Goal: Task Accomplishment & Management: Complete application form

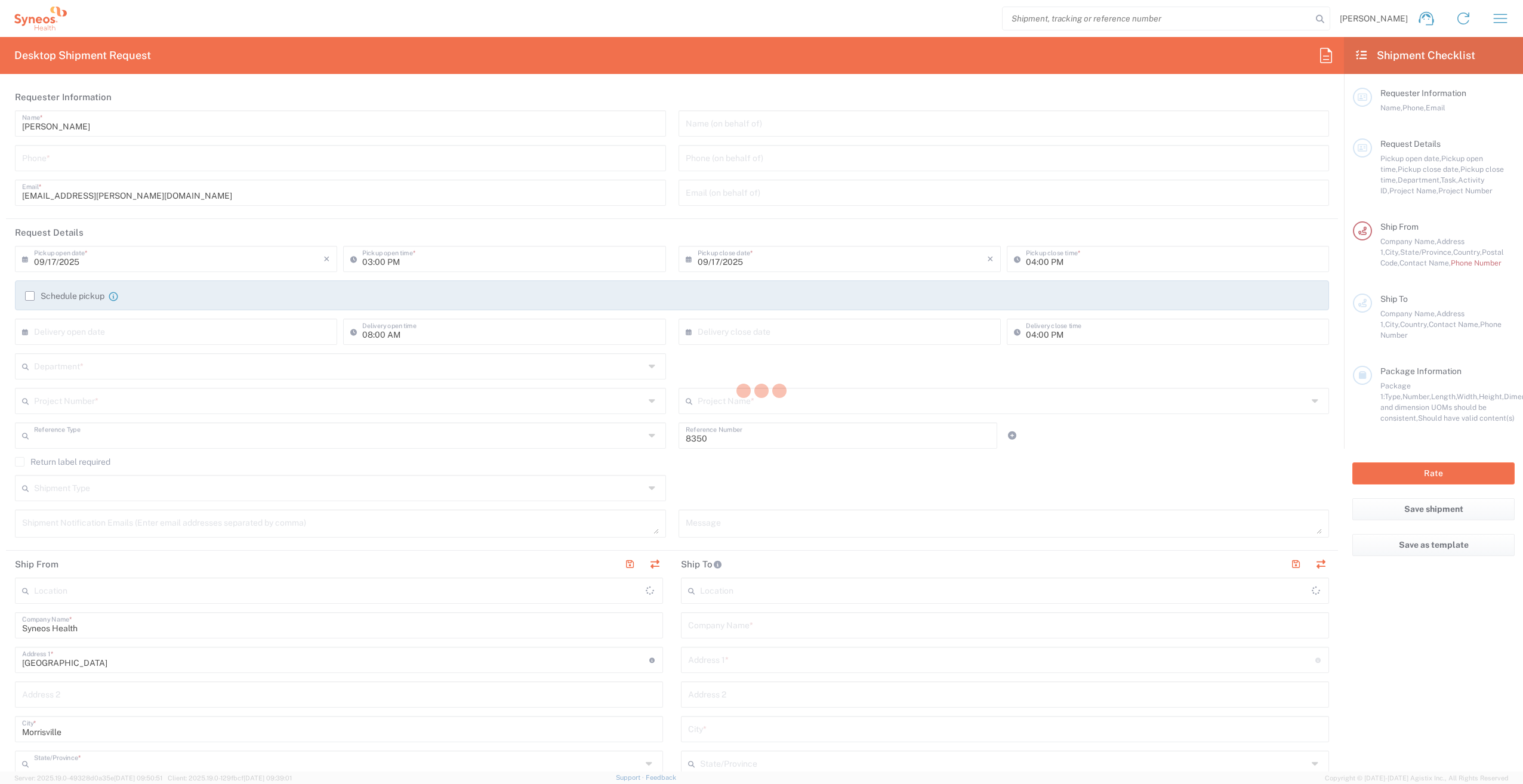
type input "Department"
type input "[US_STATE]"
type input "[GEOGRAPHIC_DATA]"
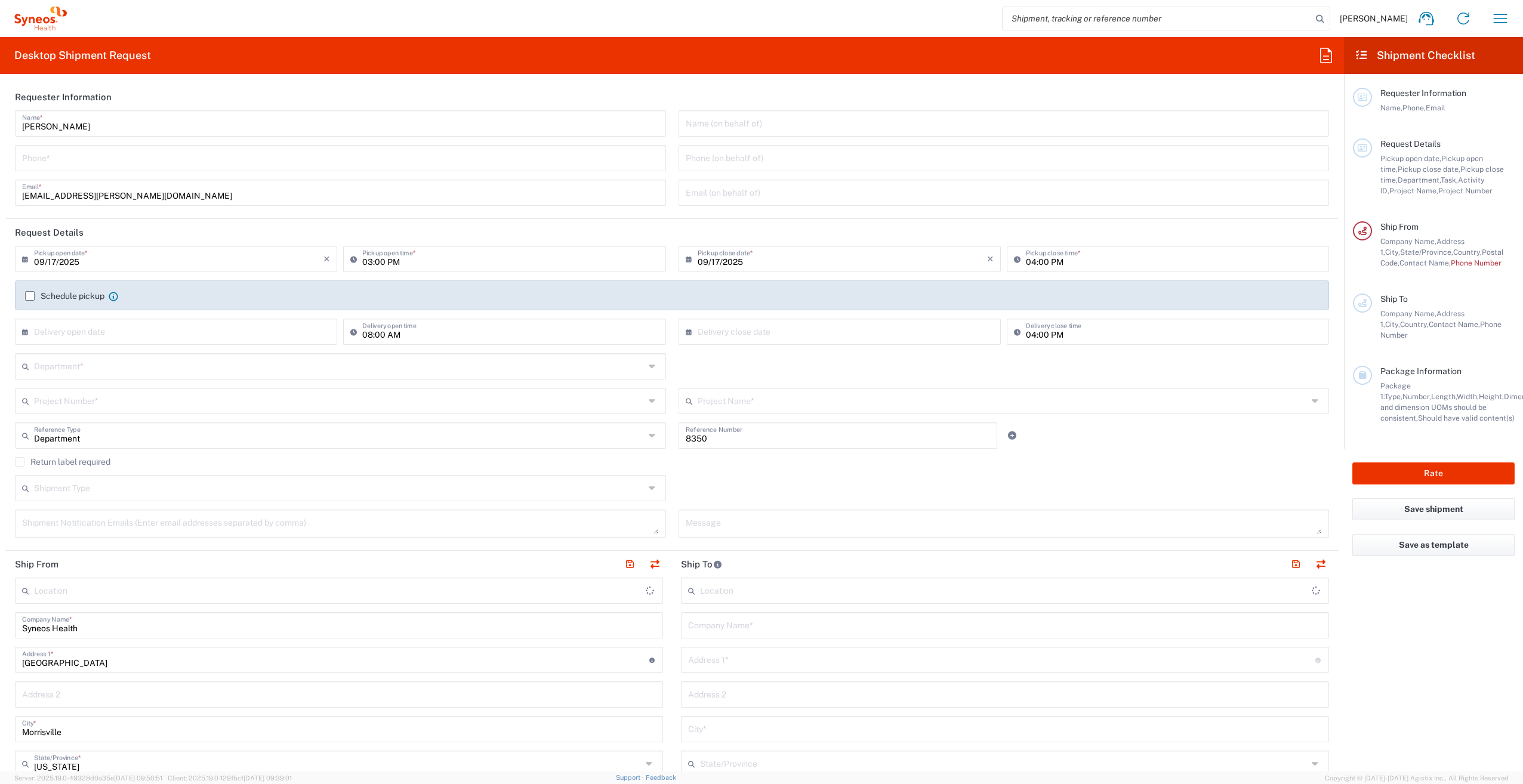
type input "Syneos Health, LLC-[GEOGRAPHIC_DATA] [GEOGRAPHIC_DATA] [GEOGRAPHIC_DATA]"
click at [393, 369] on input "text" at bounding box center [338, 365] width 610 height 21
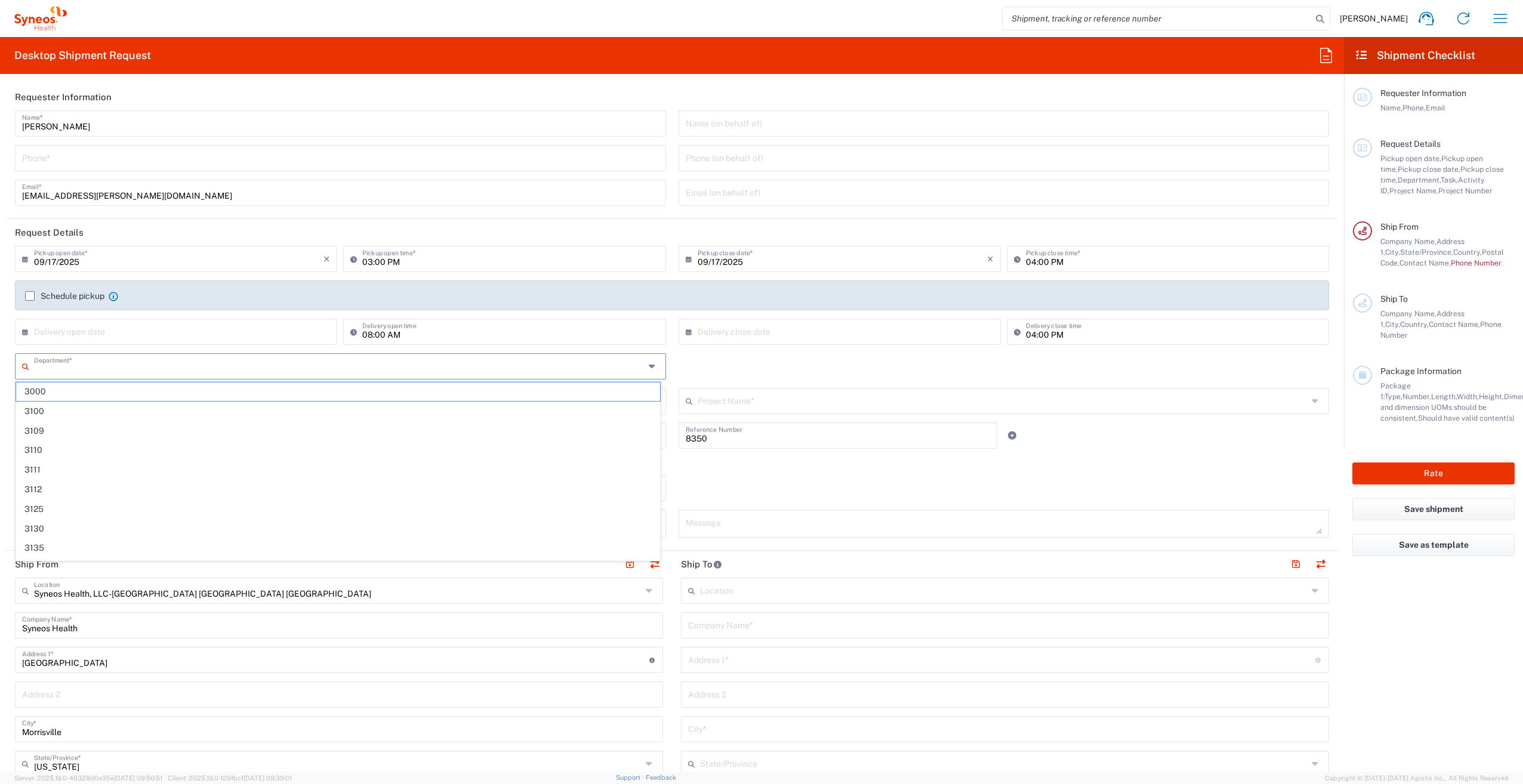
click at [0, 381] on html "[PERSON_NAME] Home Shipment estimator Shipment tracking Desktop shipment reques…" at bounding box center [761, 392] width 1523 height 784
click at [204, 370] on input "text" at bounding box center [338, 365] width 610 height 21
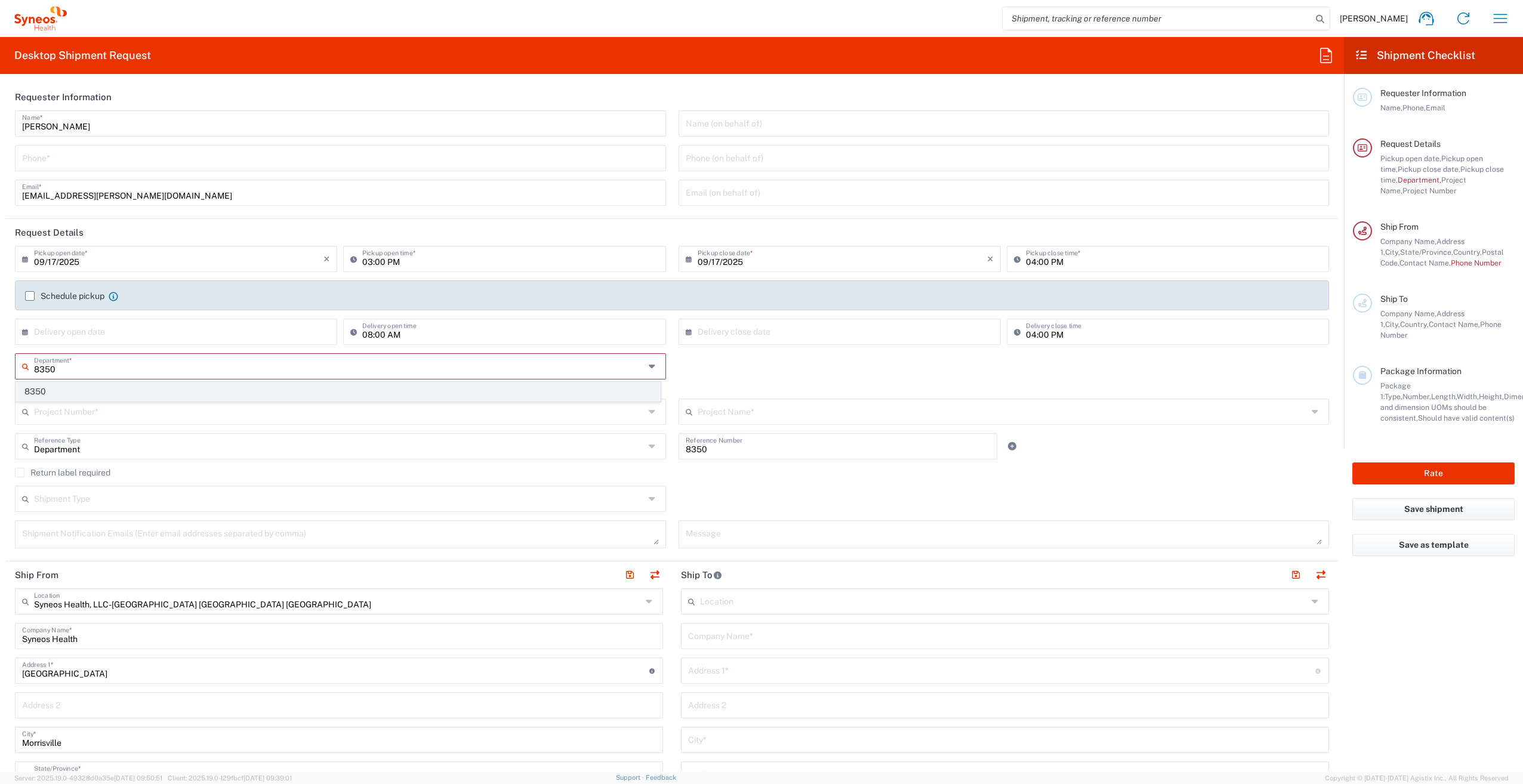
type input "8350"
click at [199, 387] on span "8350" at bounding box center [338, 392] width 644 height 18
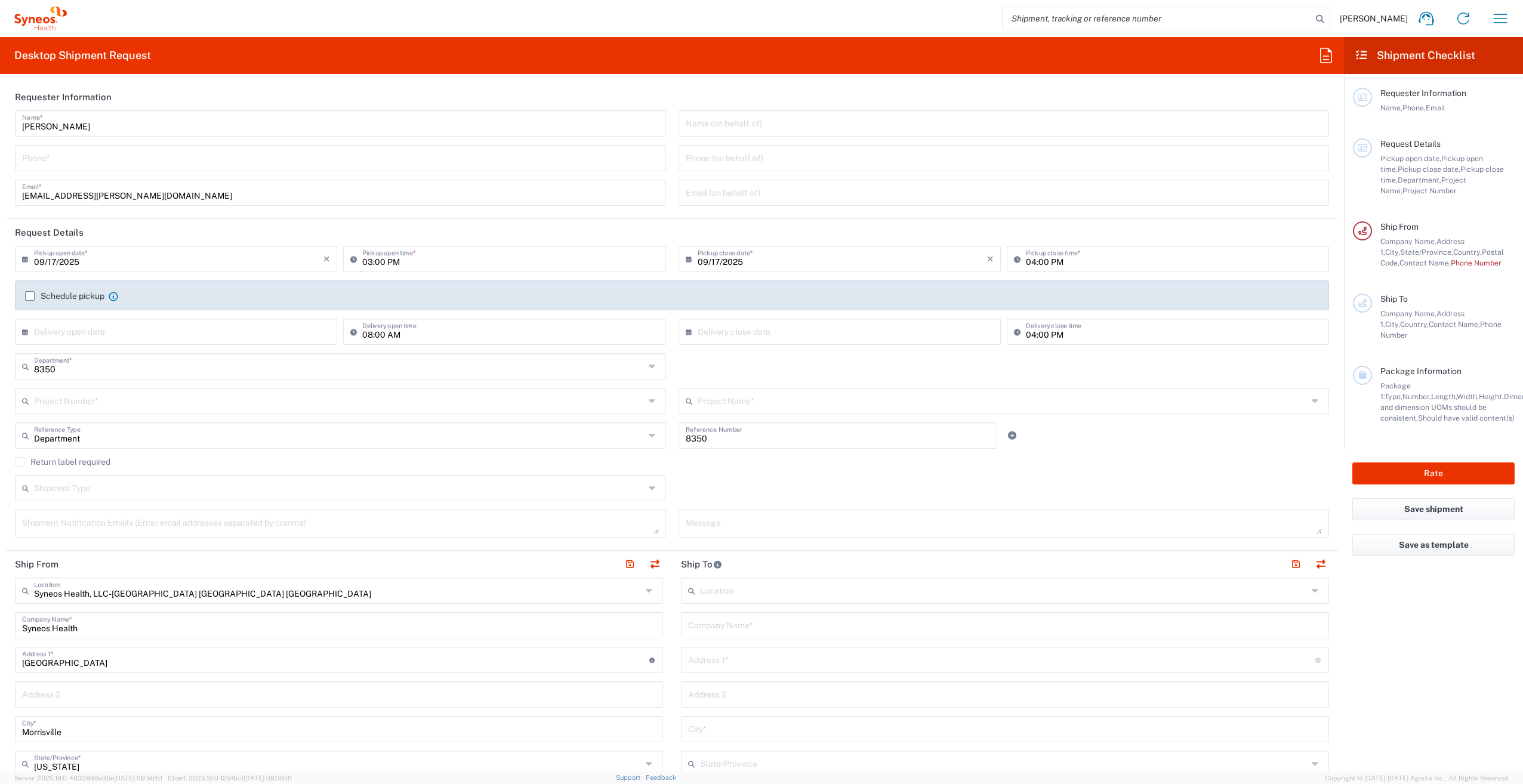
click at [196, 401] on input "text" at bounding box center [338, 400] width 610 height 21
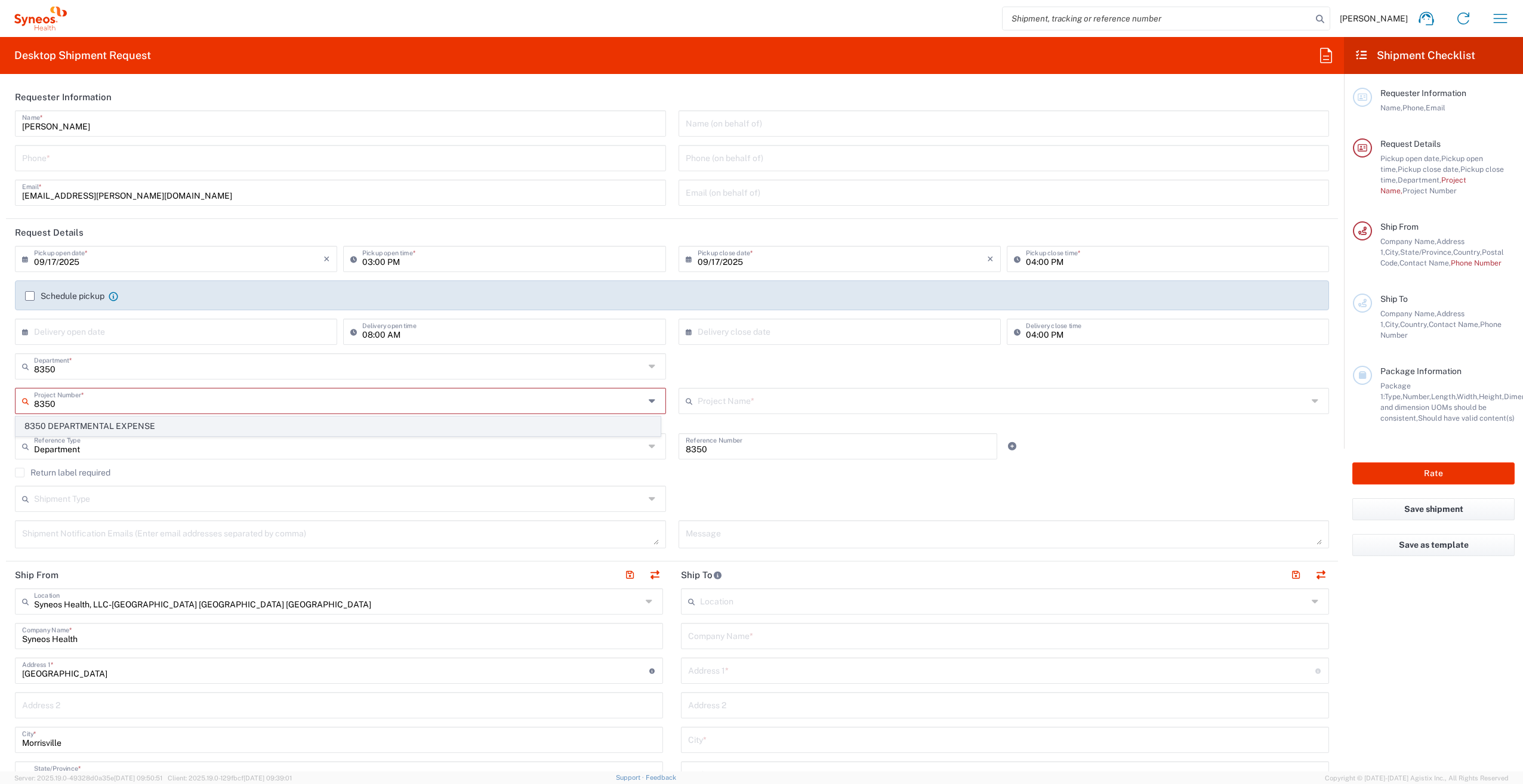
click at [184, 423] on span "8350 DEPARTMENTAL EXPENSE" at bounding box center [338, 426] width 644 height 18
type input "8350 DEPARTMENTAL EXPENSE"
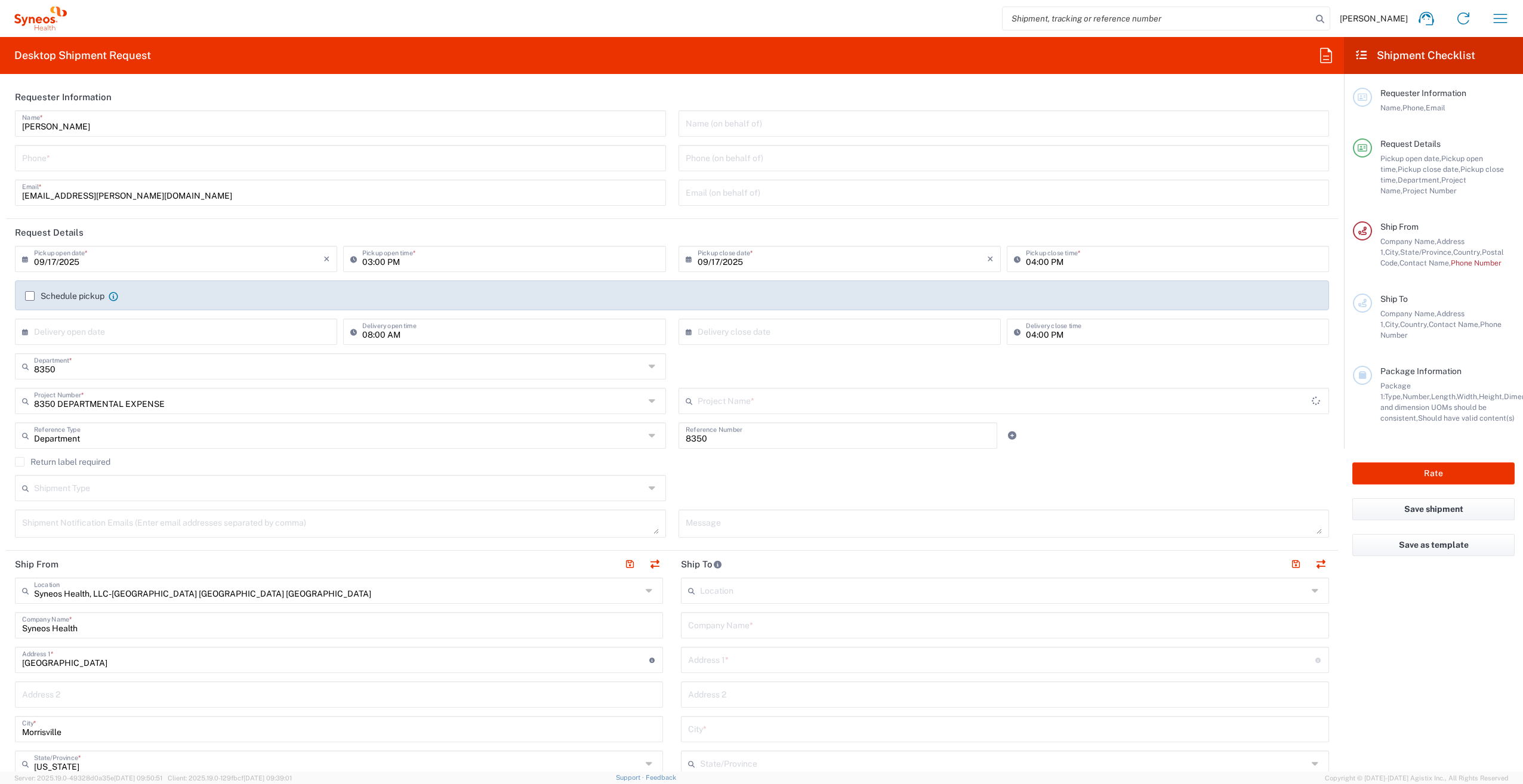
type input "8350 DEPARTMENTAL EXPENSE"
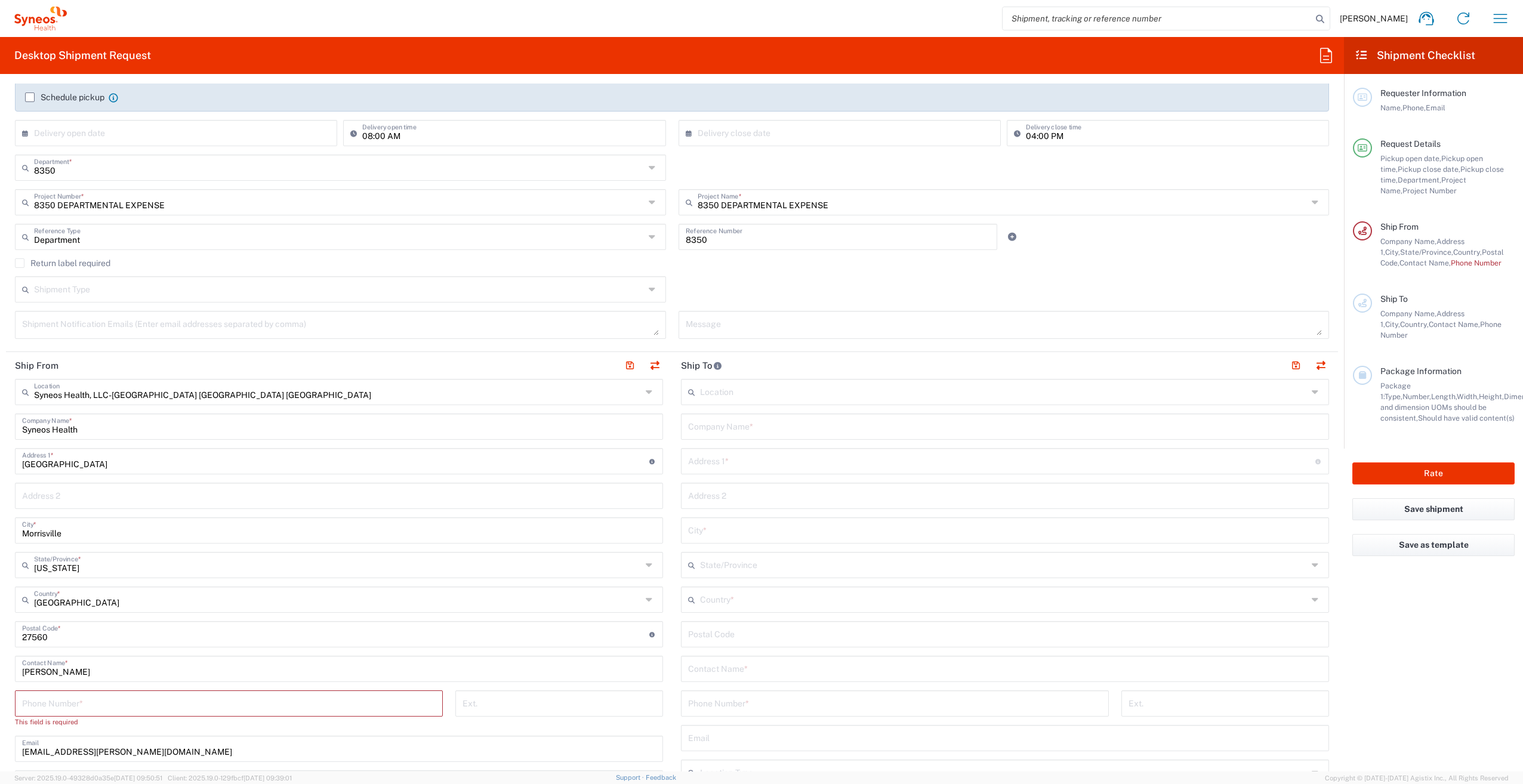
click at [757, 390] on input "text" at bounding box center [1003, 390] width 607 height 21
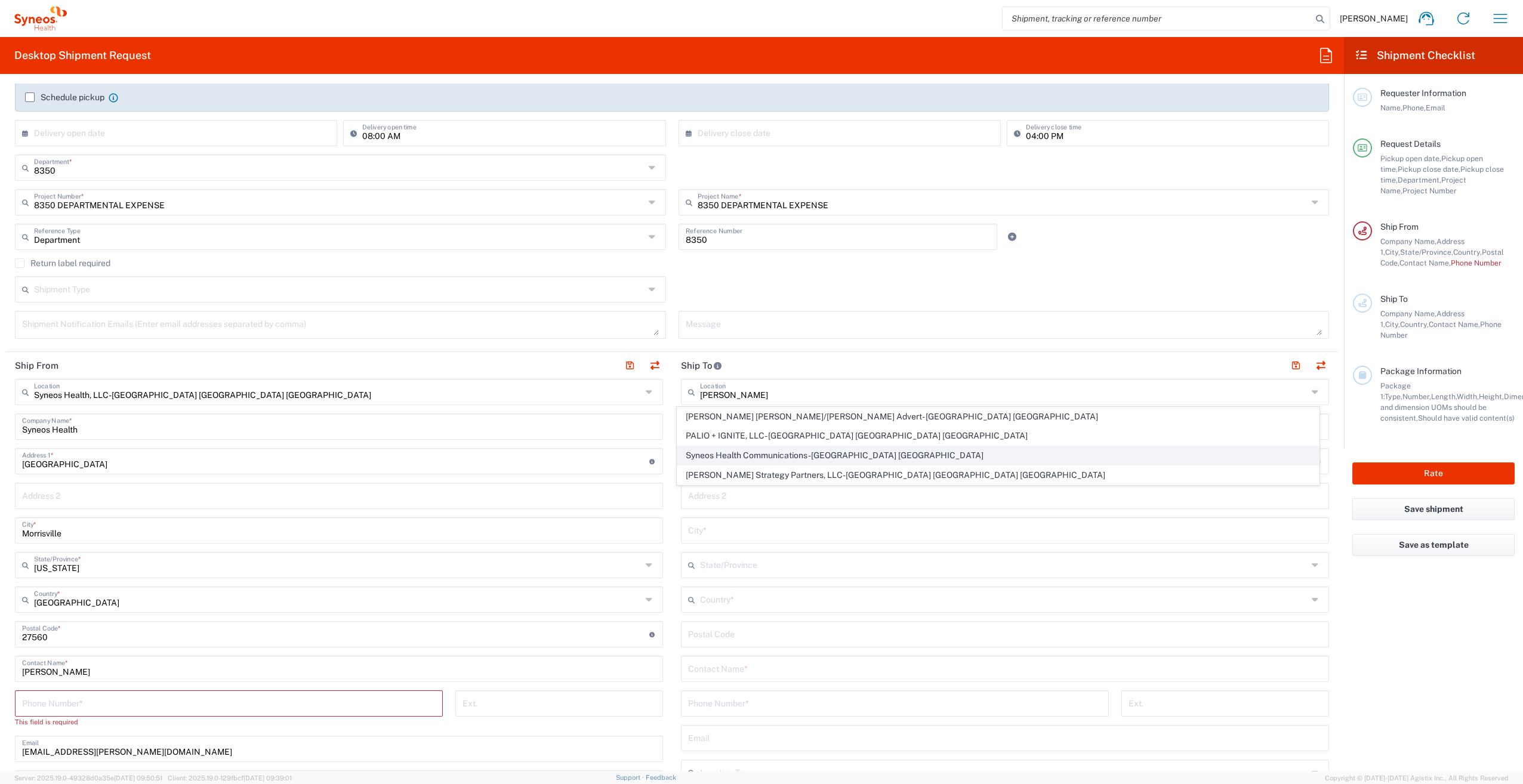
click at [779, 451] on span "Syneos Health Communications-[GEOGRAPHIC_DATA] [GEOGRAPHIC_DATA]" at bounding box center [998, 456] width 641 height 18
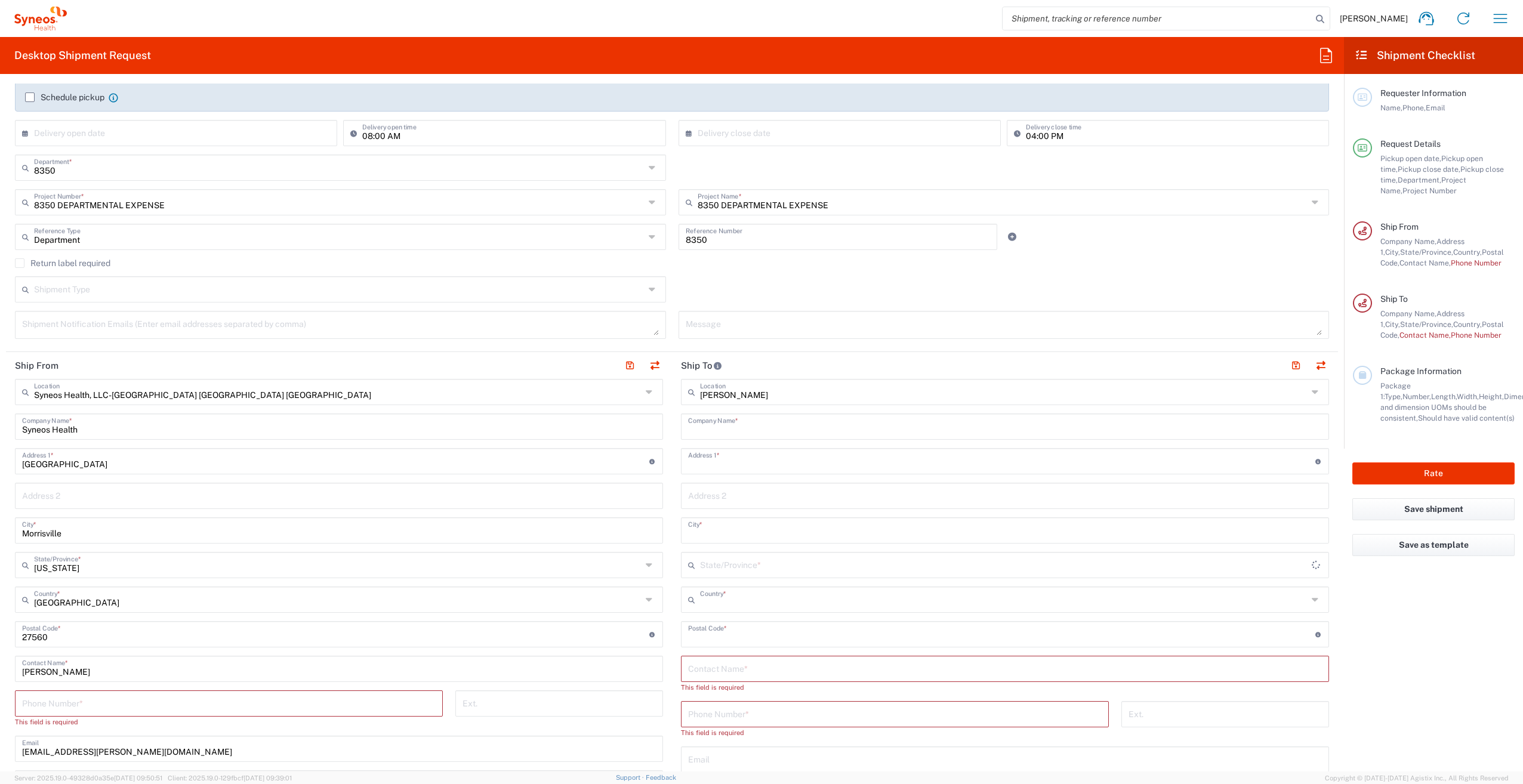
type input "Syneos Health Communications-[GEOGRAPHIC_DATA] [GEOGRAPHIC_DATA]"
type input "Syneos Health Communications, Inc."
type input "[STREET_ADDRESS]"
type input "[GEOGRAPHIC_DATA]"
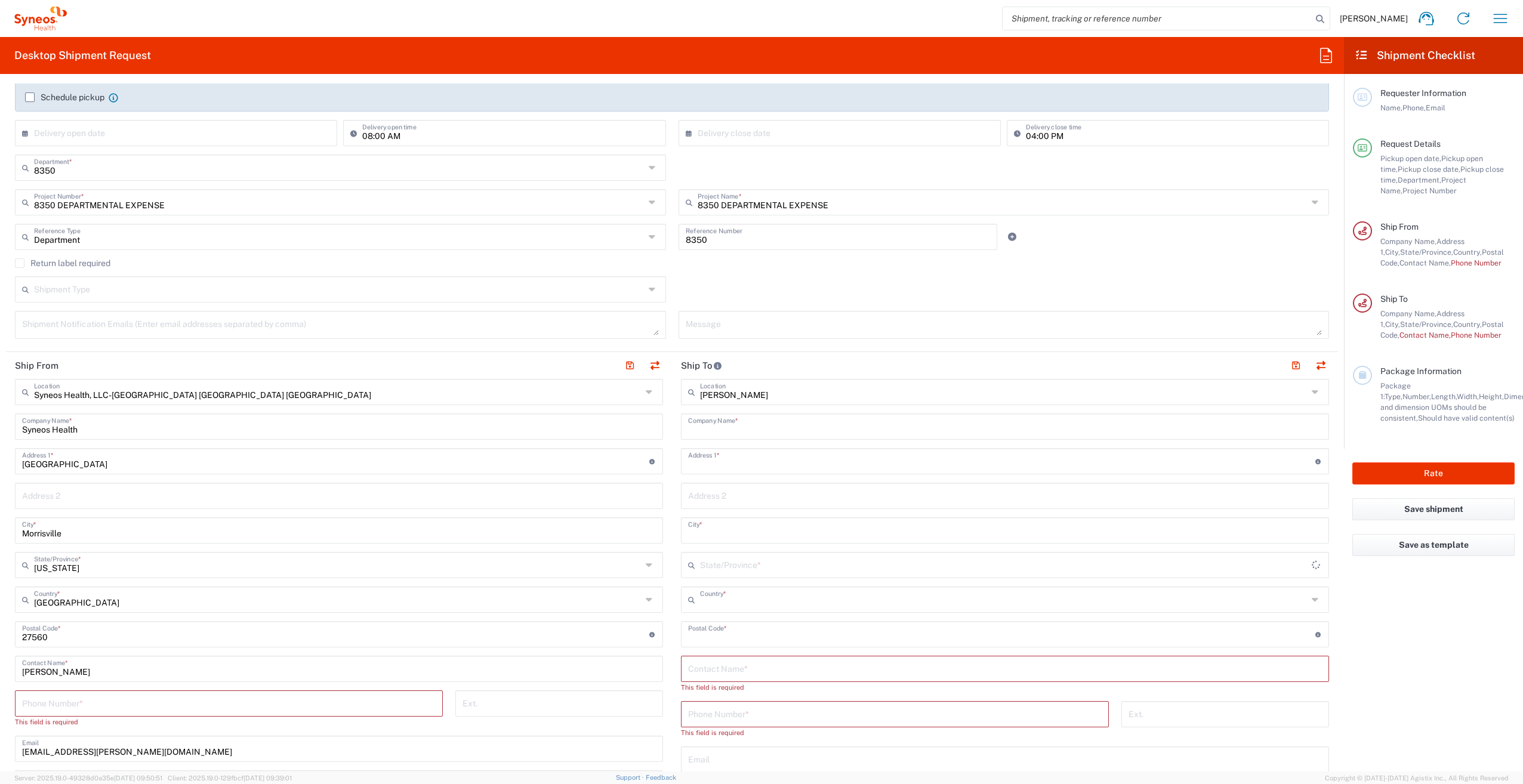
type input "43082"
type input "[US_STATE]"
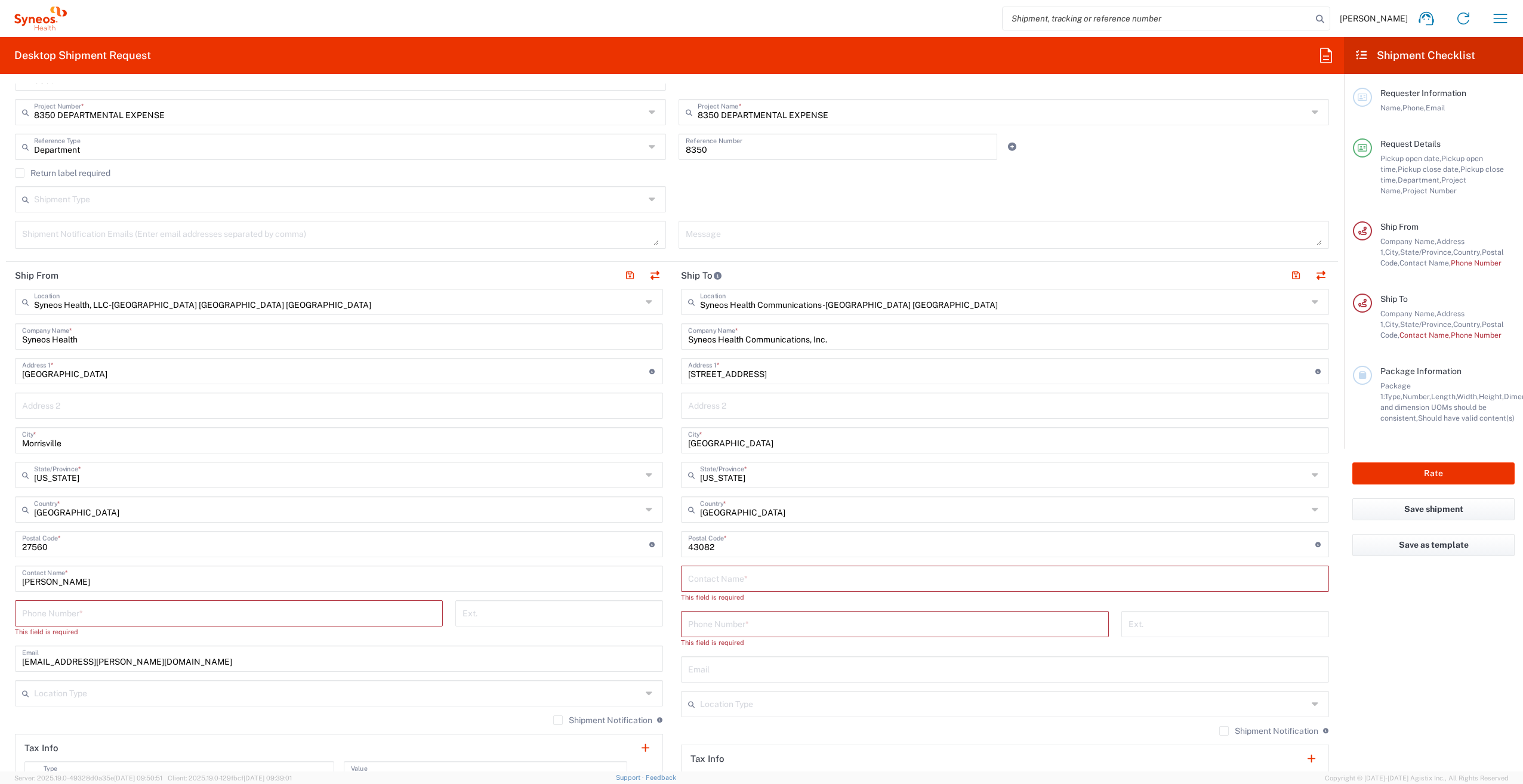
scroll to position [299, 0]
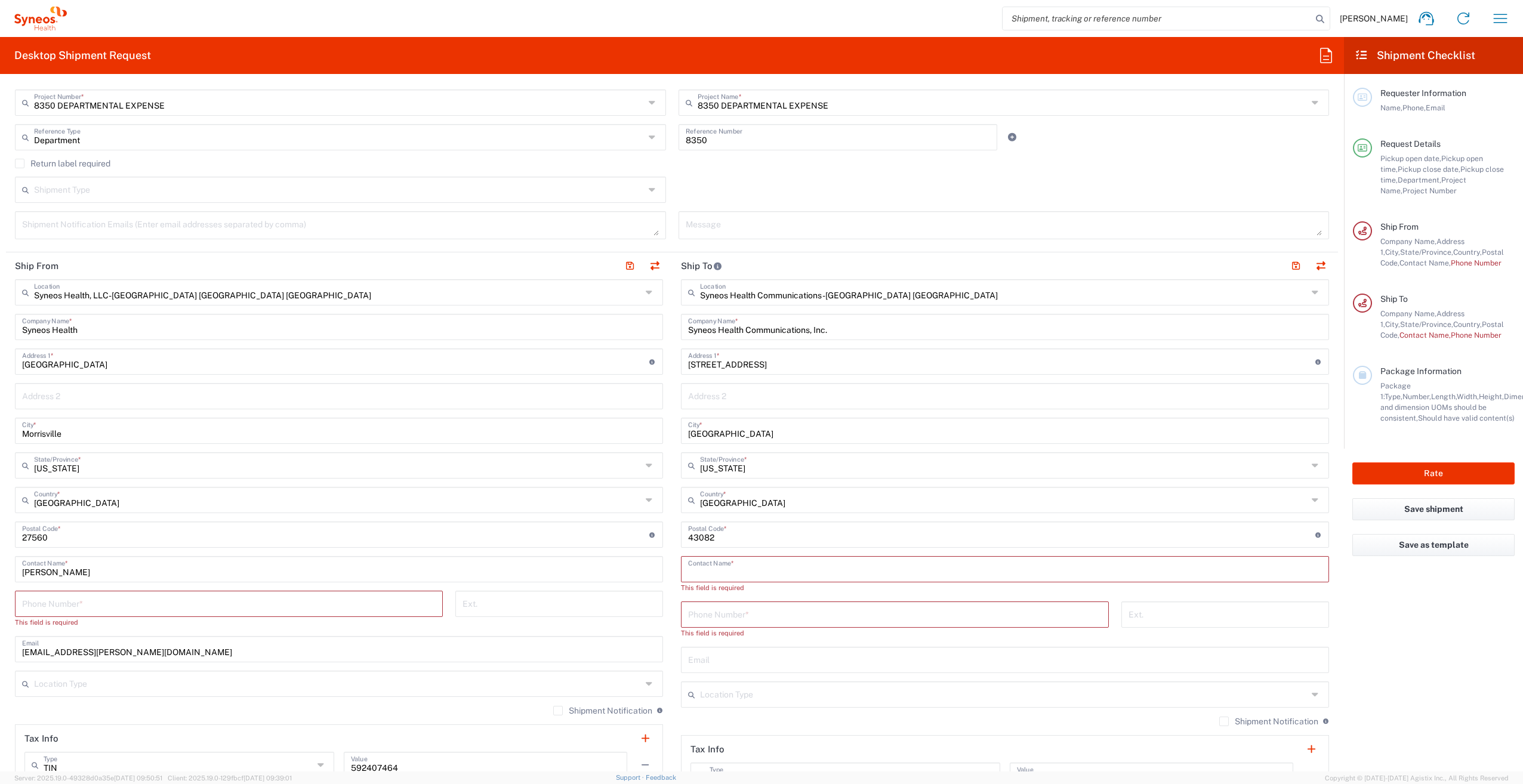
click at [786, 573] on input "text" at bounding box center [1005, 568] width 634 height 21
type input "A"
type input "[PERSON_NAME]"
click at [751, 596] on input "tel" at bounding box center [895, 603] width 413 height 21
type input "9999999999"
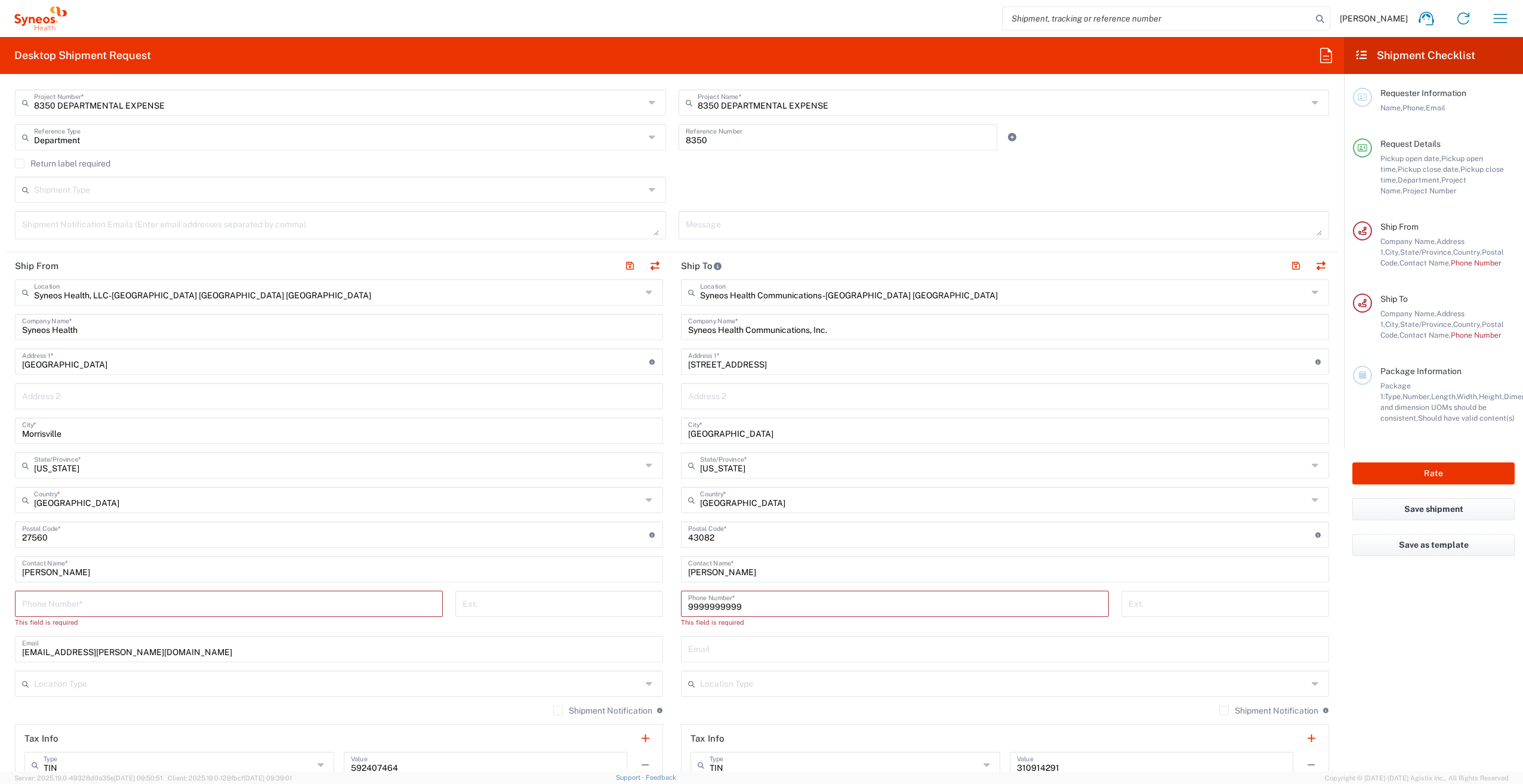
type input "9196214074"
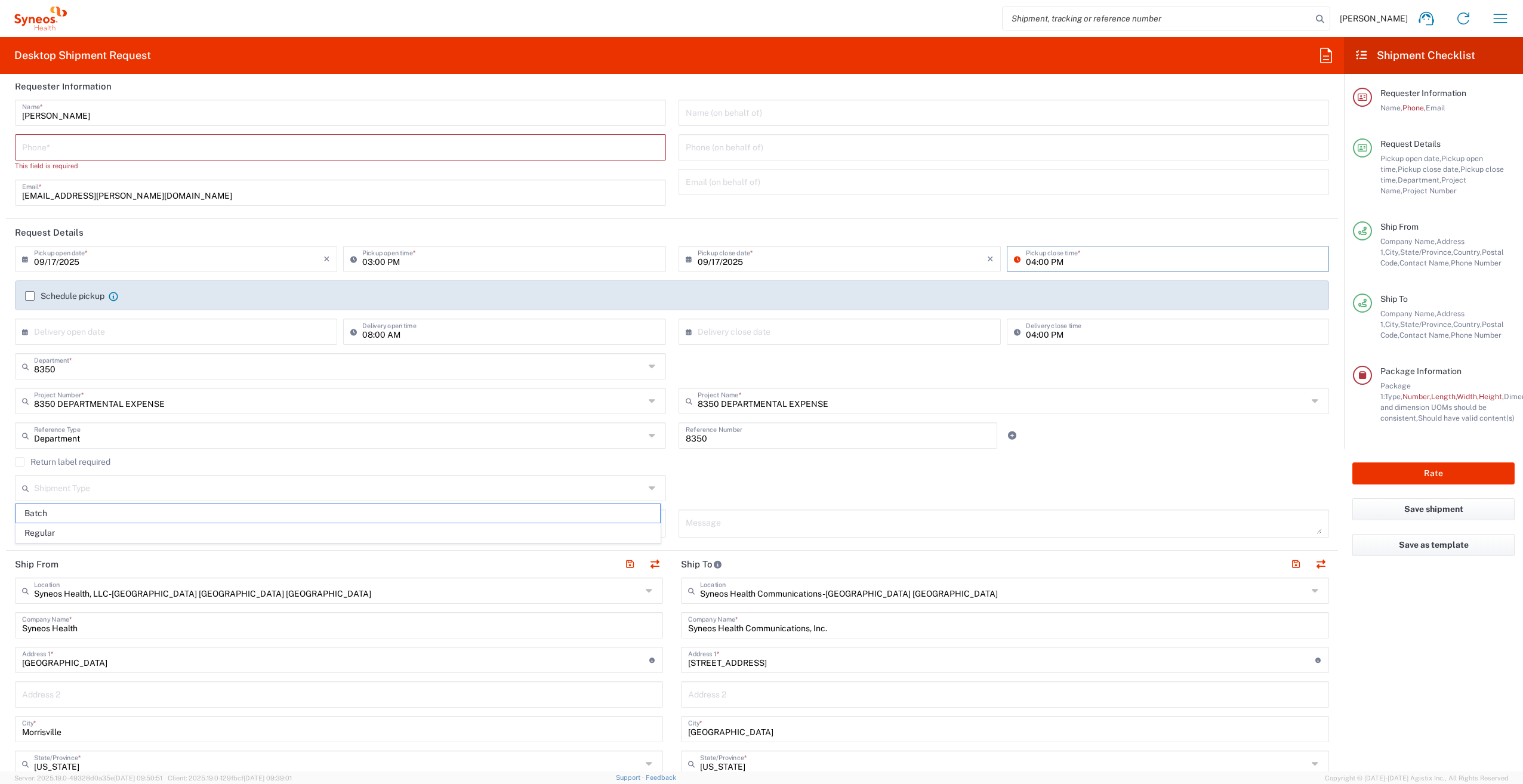
click at [1074, 262] on input "04:00 PM" at bounding box center [1174, 257] width 296 height 21
type input "6:00 PM"
type input "06:00 PM"
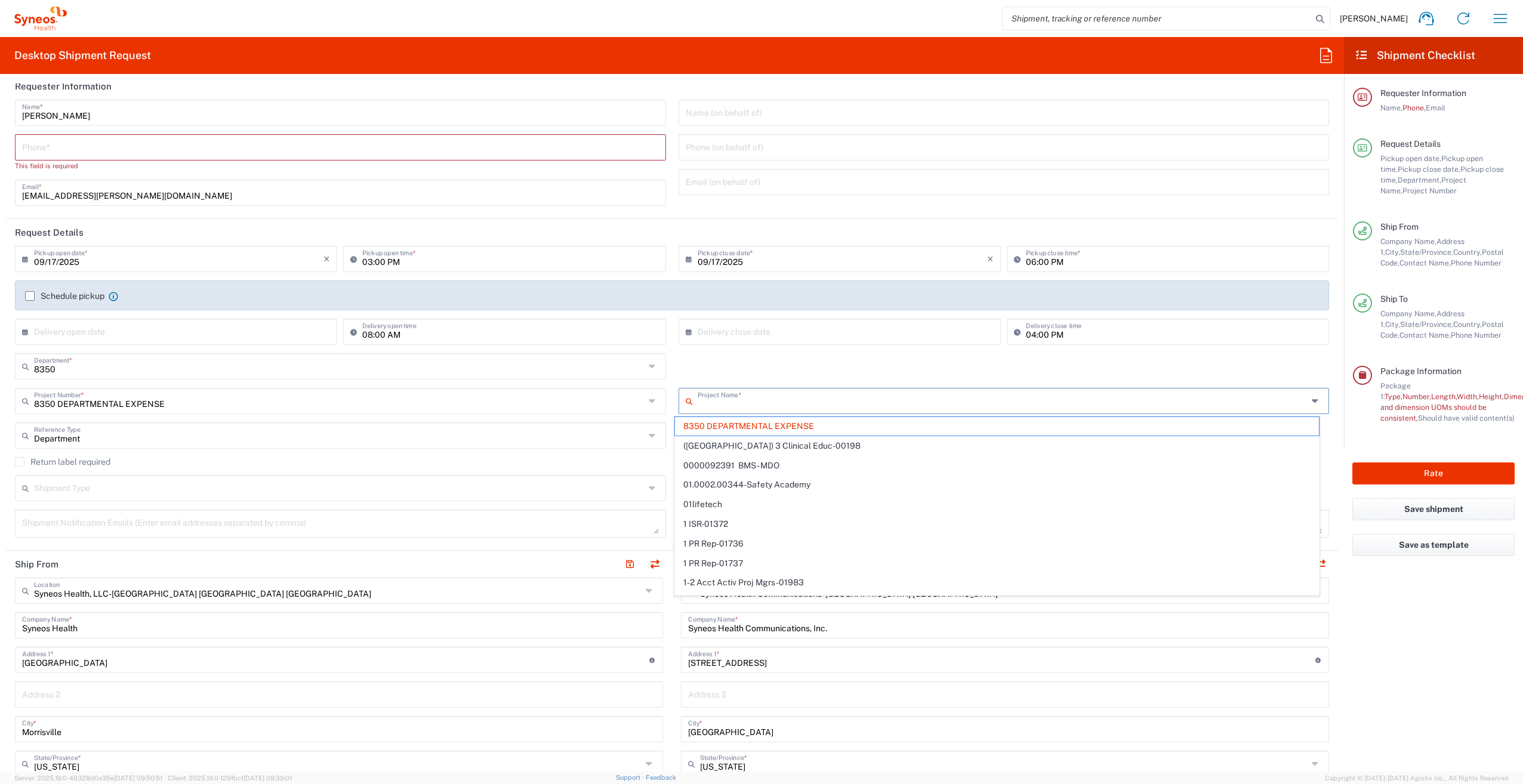
click at [1058, 394] on input "text" at bounding box center [1002, 400] width 610 height 21
click at [969, 377] on div "8350 Department * 8350" at bounding box center [672, 370] width 1326 height 34
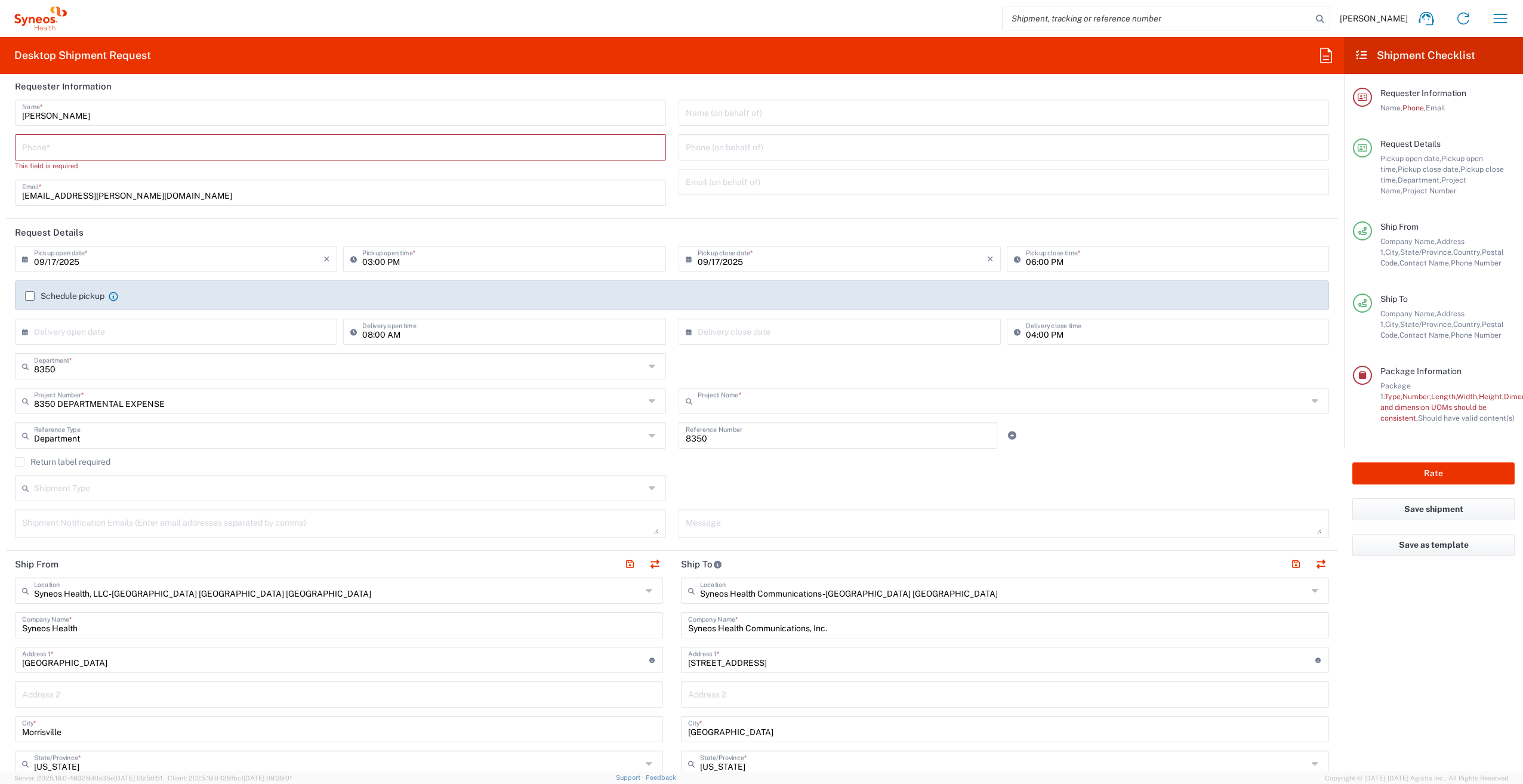
type input "8350 DEPARTMENTAL EXPENSE"
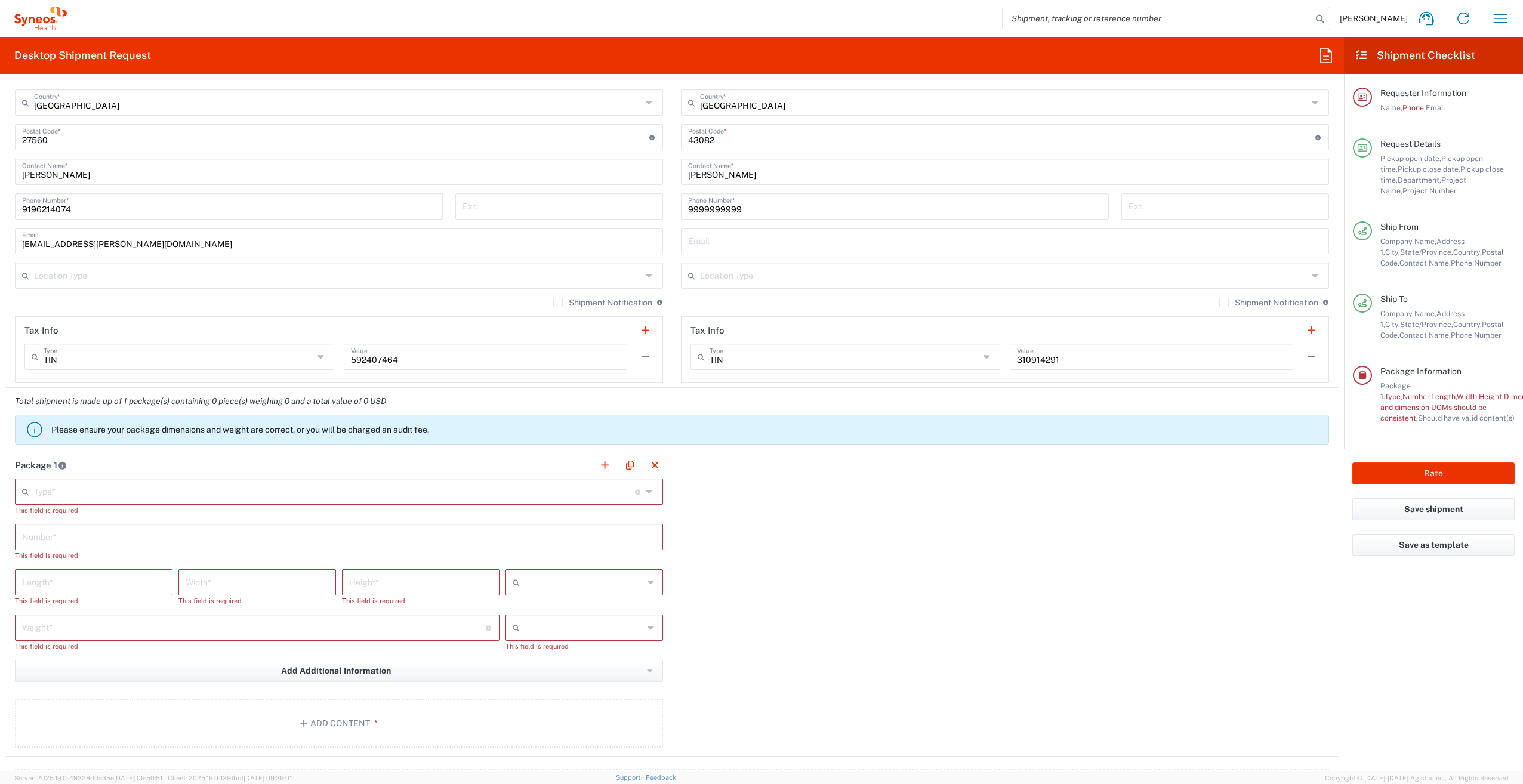
scroll to position [806, 0]
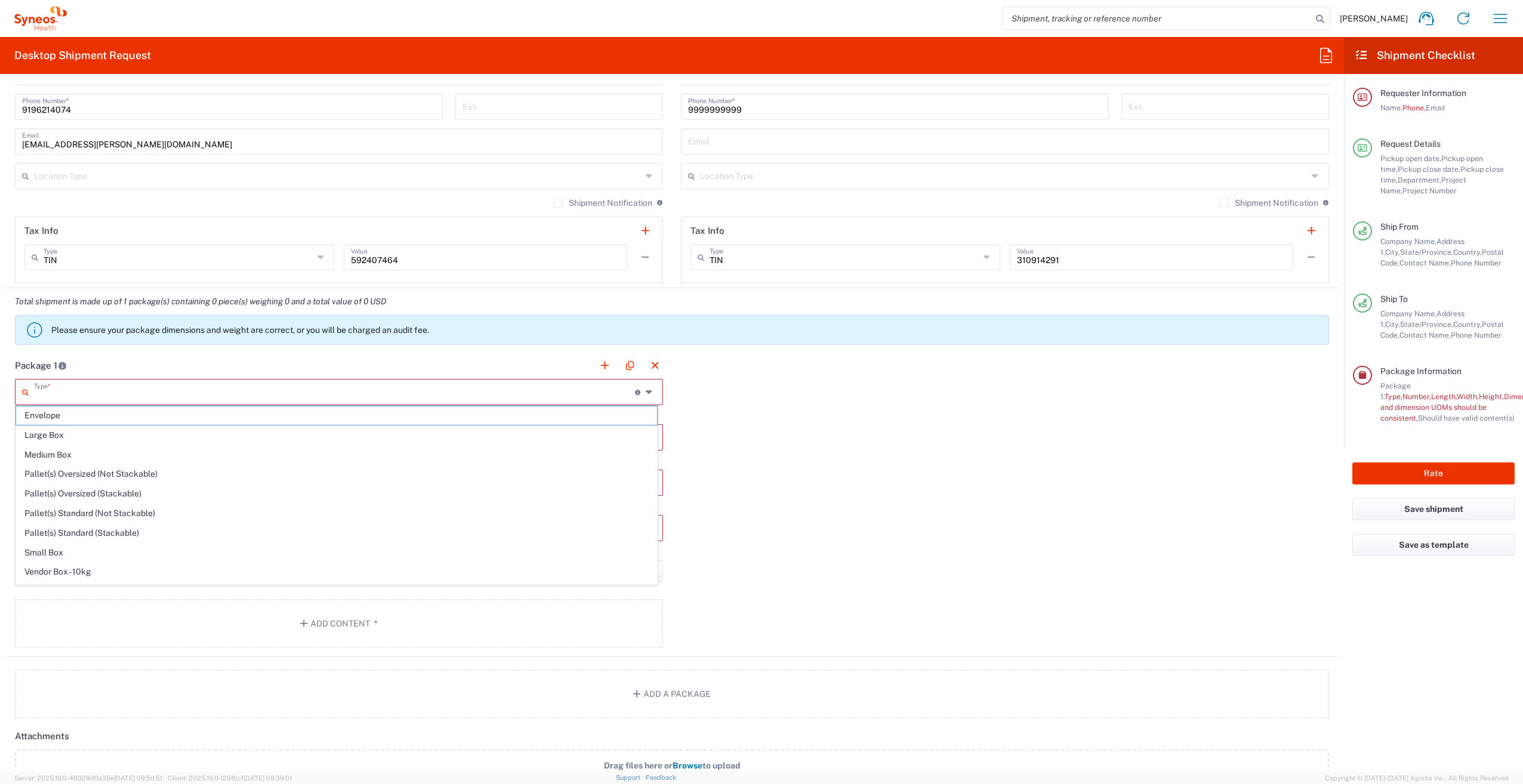
click at [364, 391] on input "text" at bounding box center [334, 390] width 601 height 21
click at [165, 516] on span "Small Box" at bounding box center [336, 521] width 641 height 18
type input "Small Box"
type input "12.25"
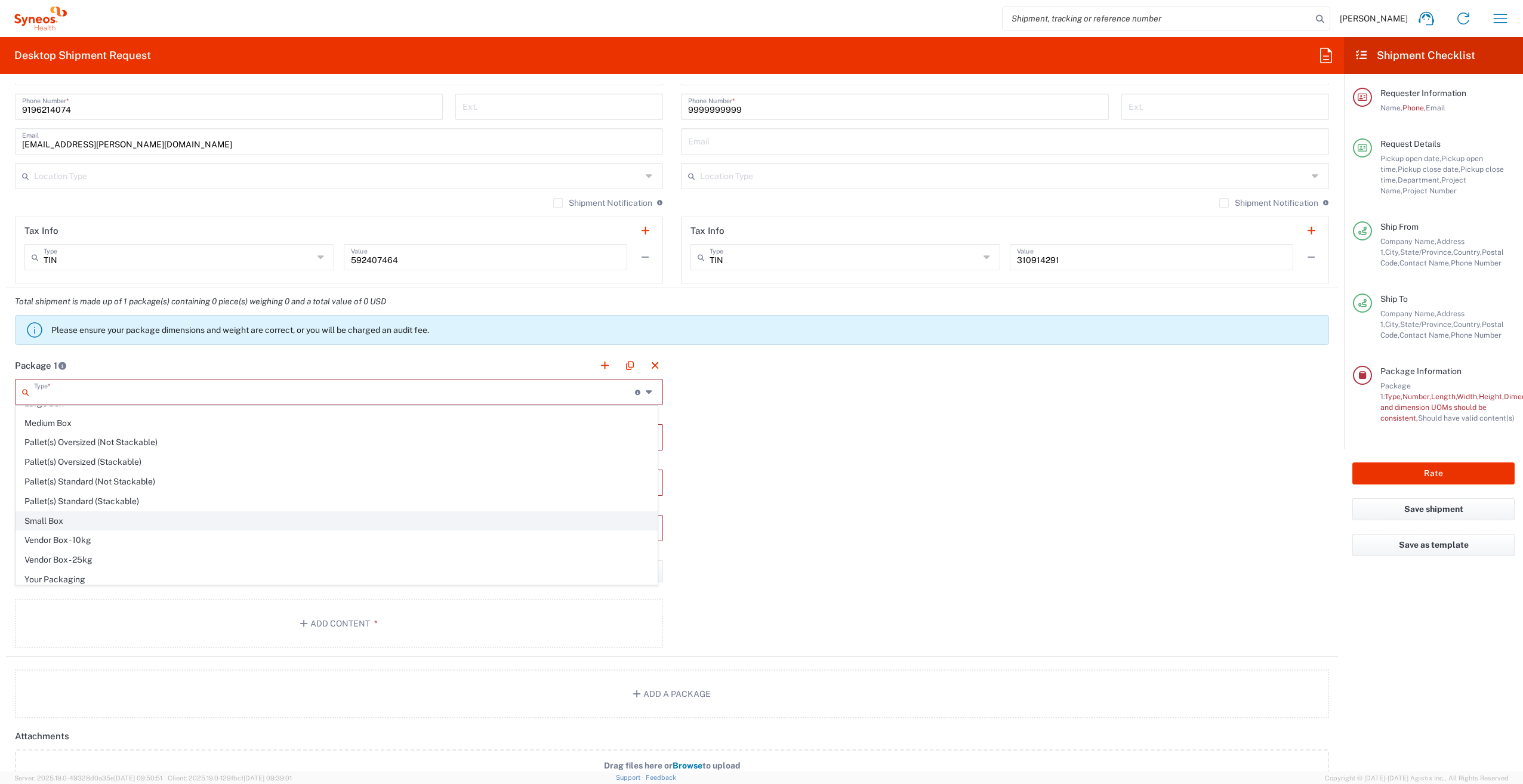
type input "11"
type input "1.5"
type input "in"
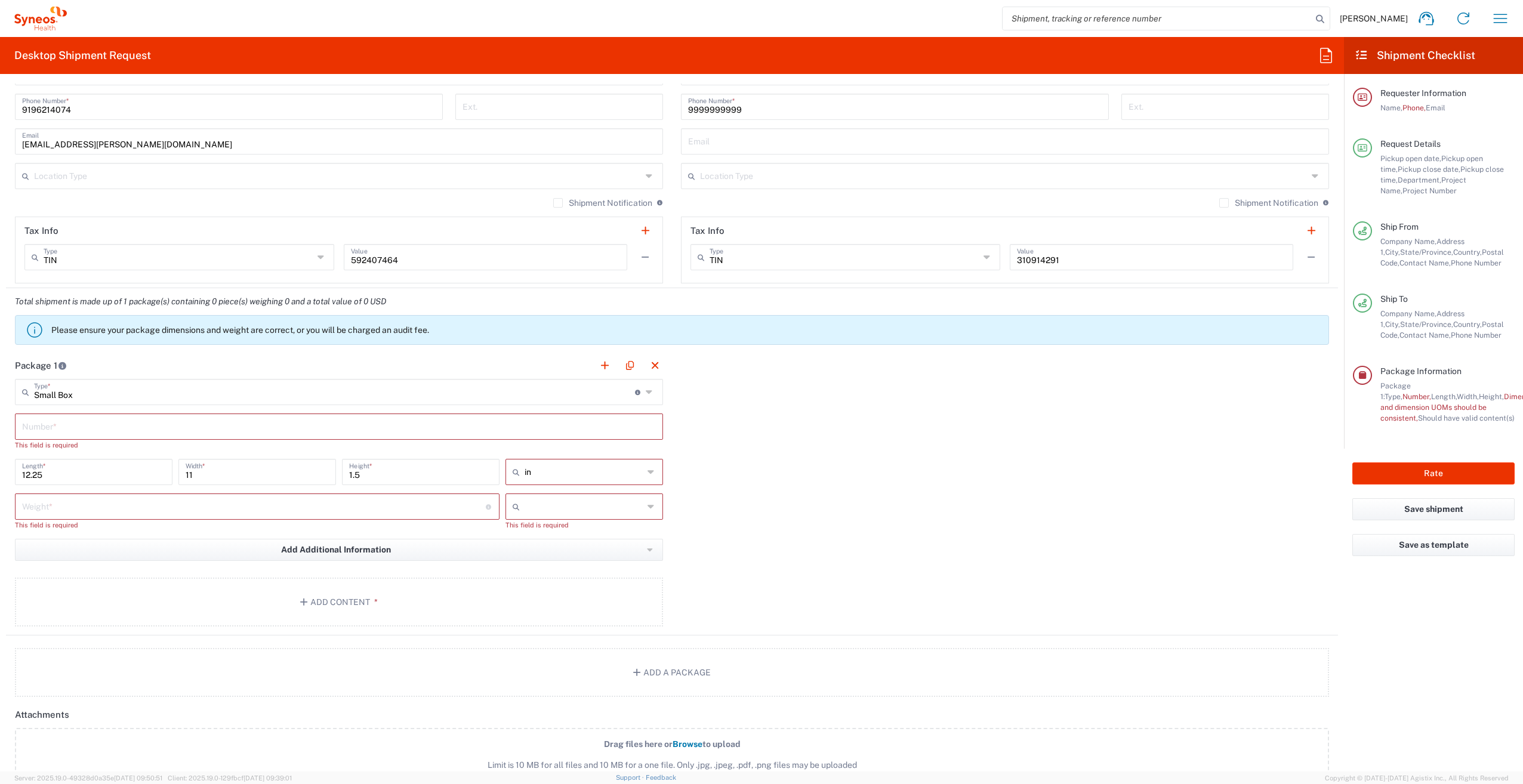
click at [165, 426] on input "text" at bounding box center [339, 425] width 634 height 21
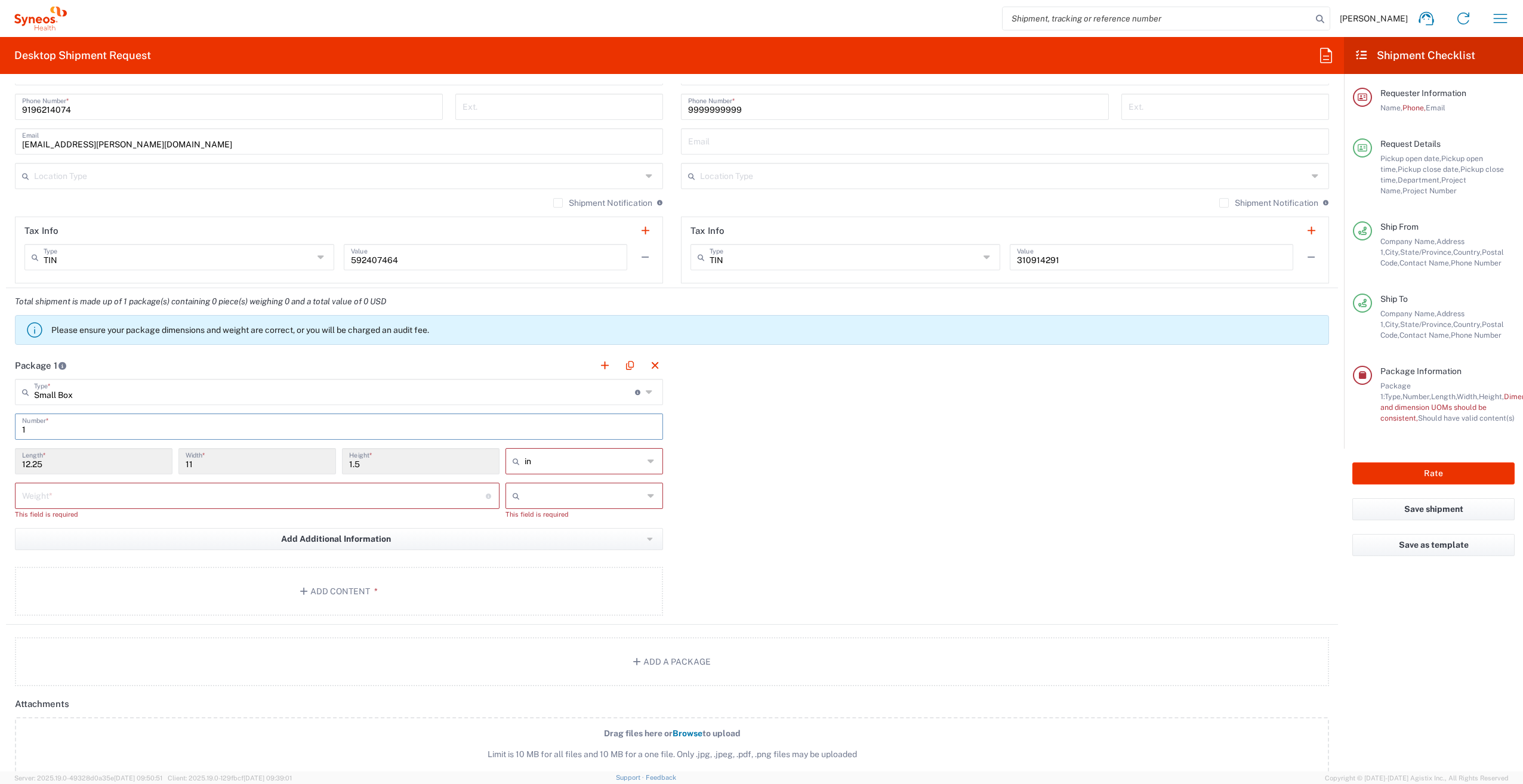
type input "1"
click at [272, 501] on input "number" at bounding box center [254, 495] width 464 height 21
type input "1"
click at [538, 493] on input "text" at bounding box center [583, 495] width 119 height 19
click at [547, 544] on span "lbs" at bounding box center [580, 539] width 154 height 18
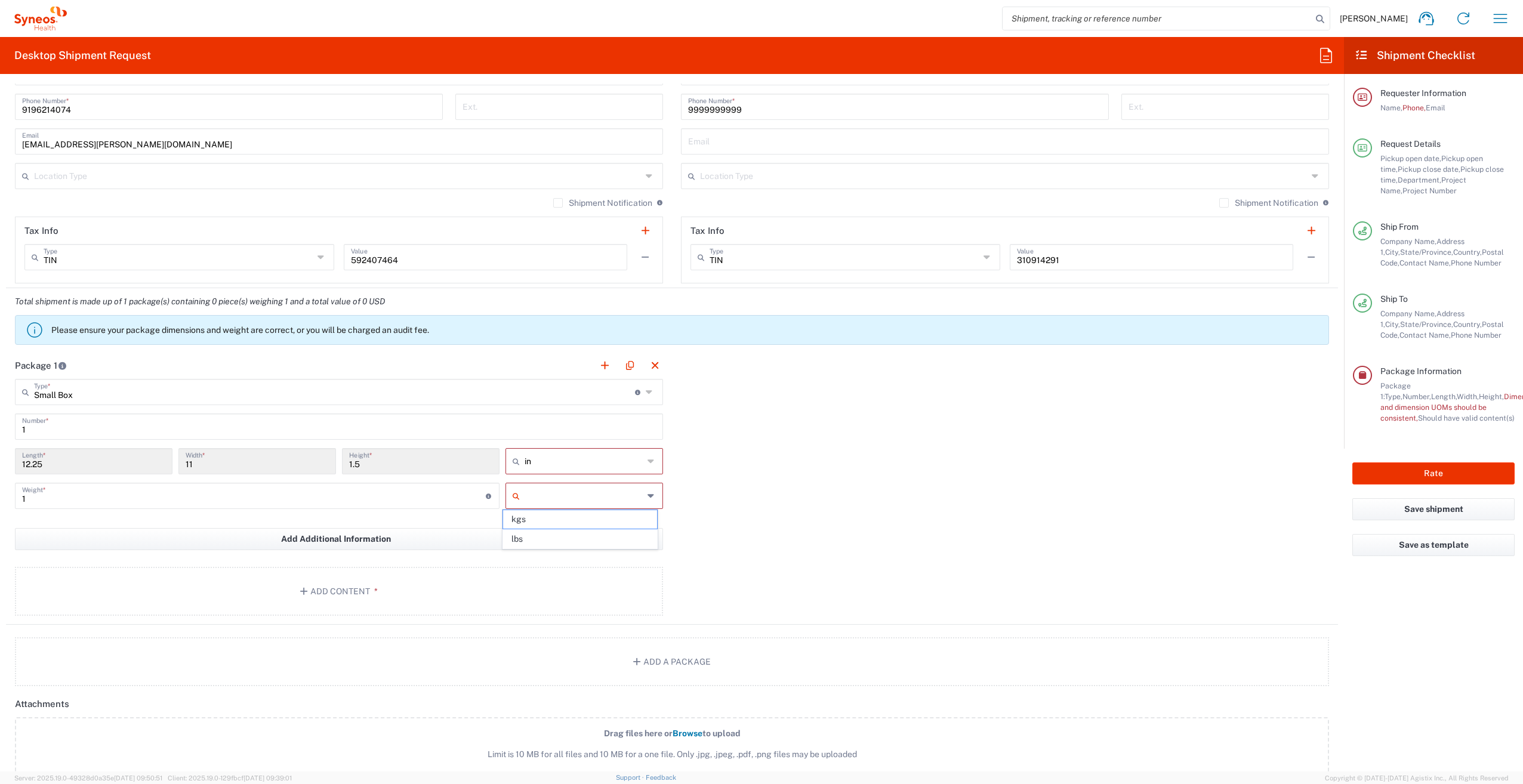
type input "lbs"
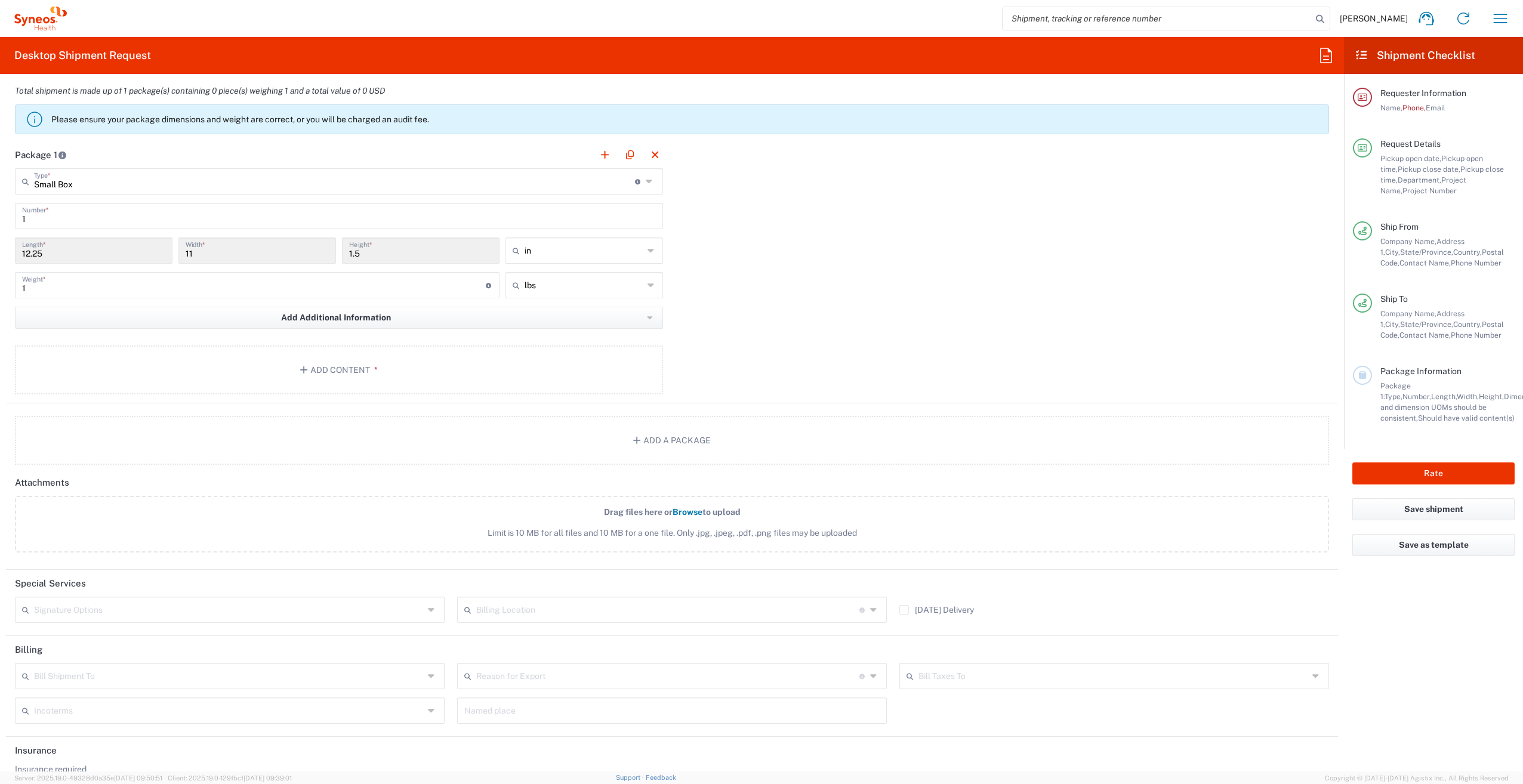
scroll to position [1055, 0]
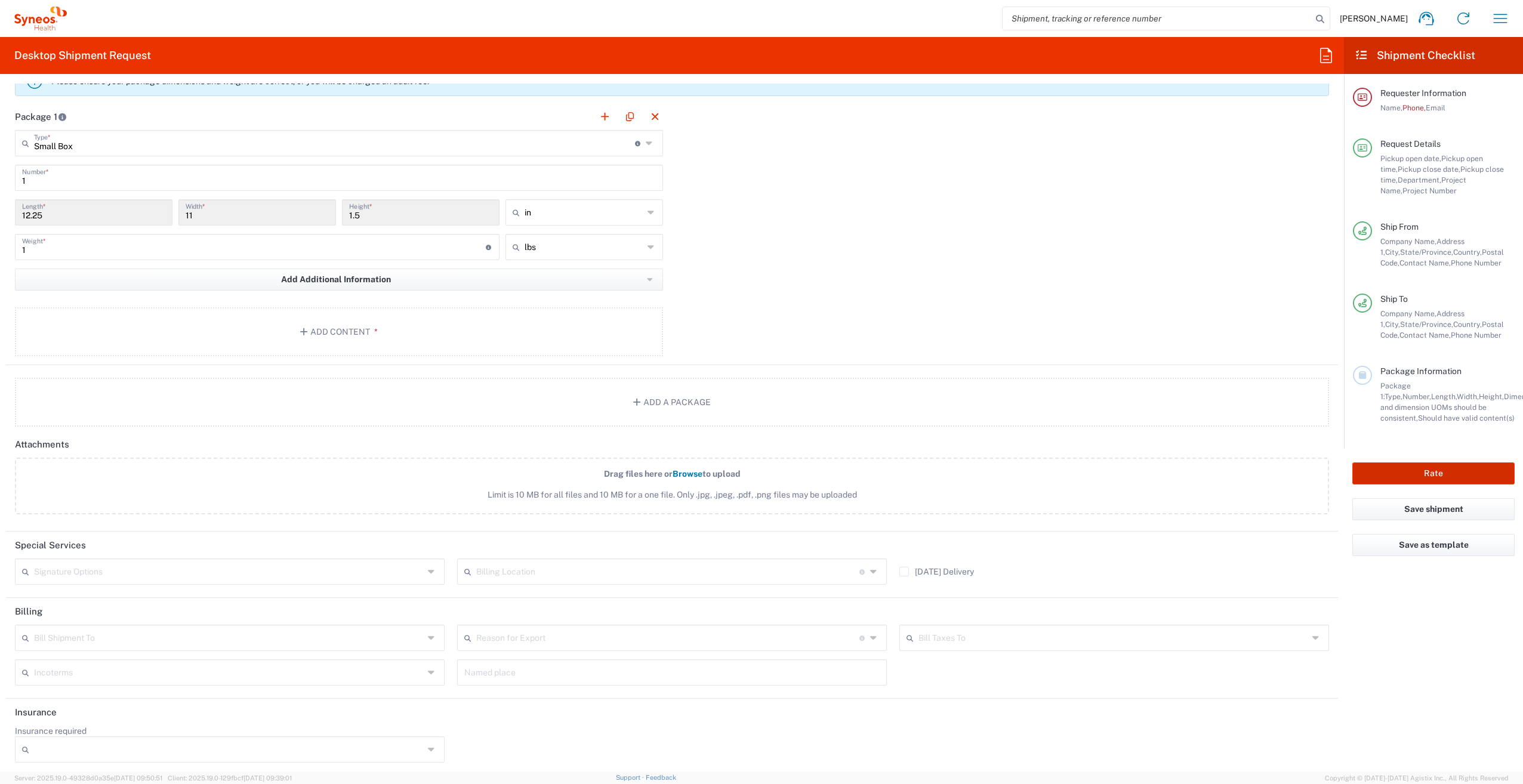
click at [1413, 469] on button "Rate" at bounding box center [1433, 473] width 162 height 22
type input "8350 DEPARTMENTAL EXPENSE"
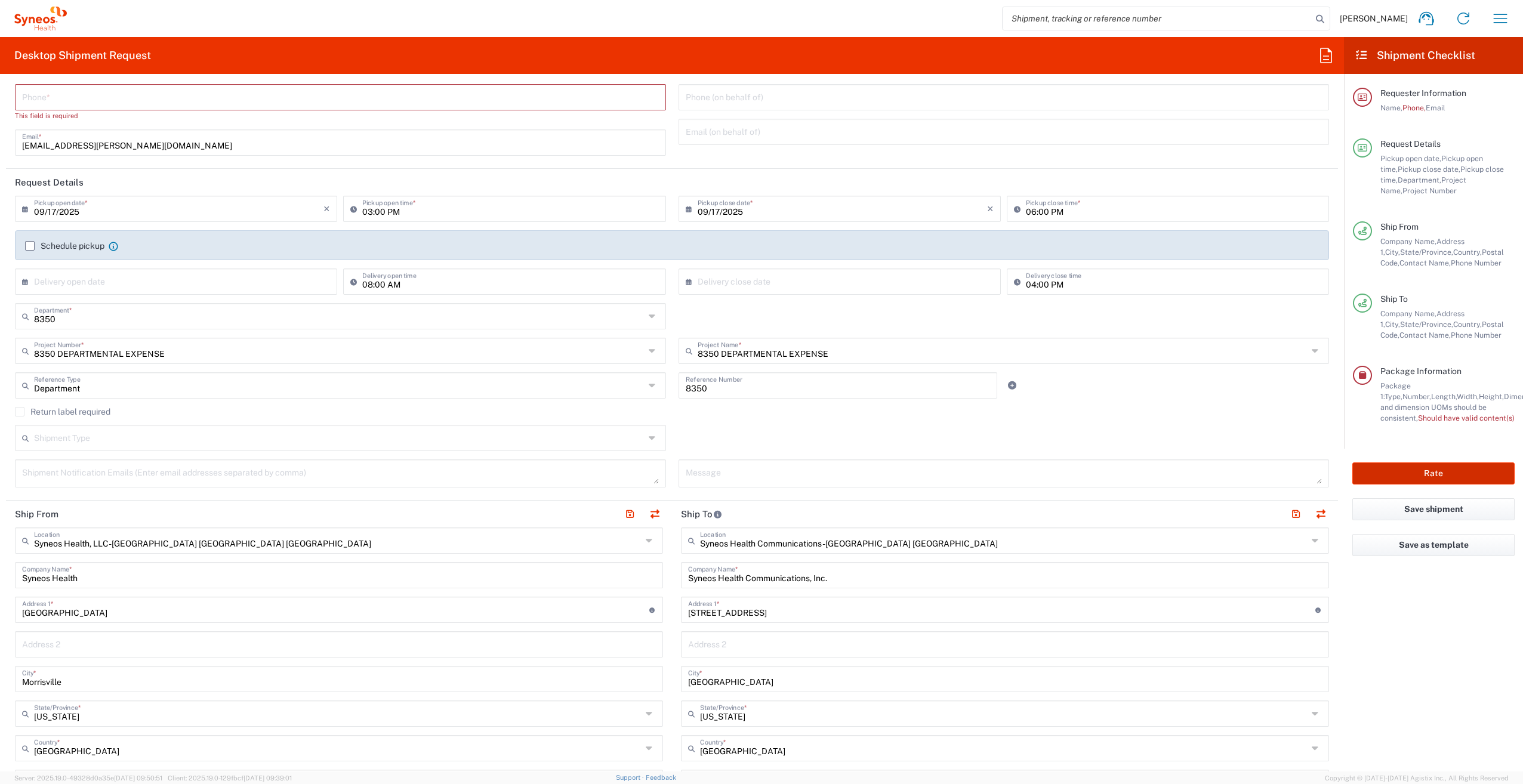
scroll to position [0, 0]
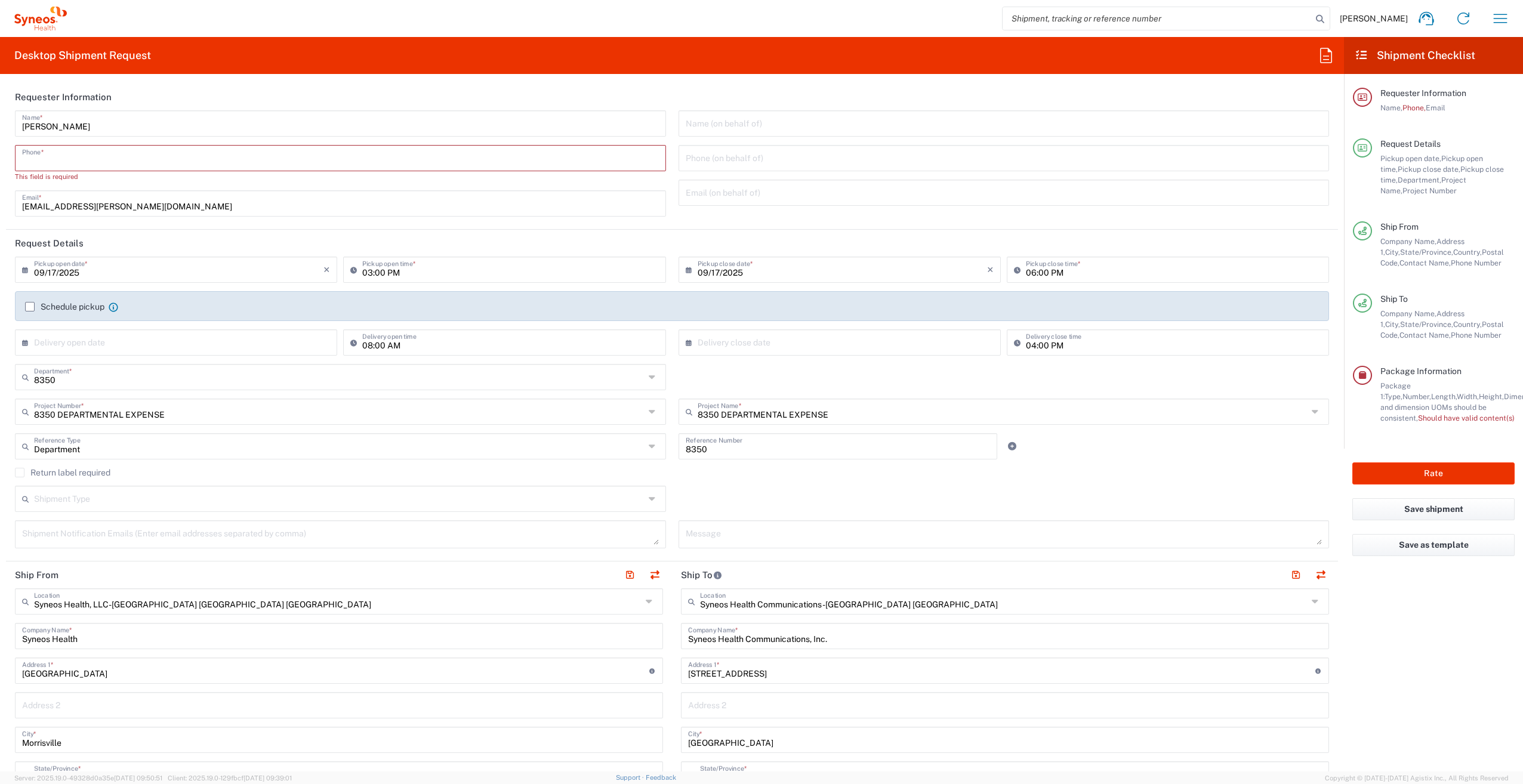
click at [247, 158] on input "tel" at bounding box center [341, 157] width 637 height 21
type input "9196214074"
type input "[EMAIL_ADDRESS][PERSON_NAME][DOMAIN_NAME]"
type input "[PERSON_NAME] [PERSON_NAME]"
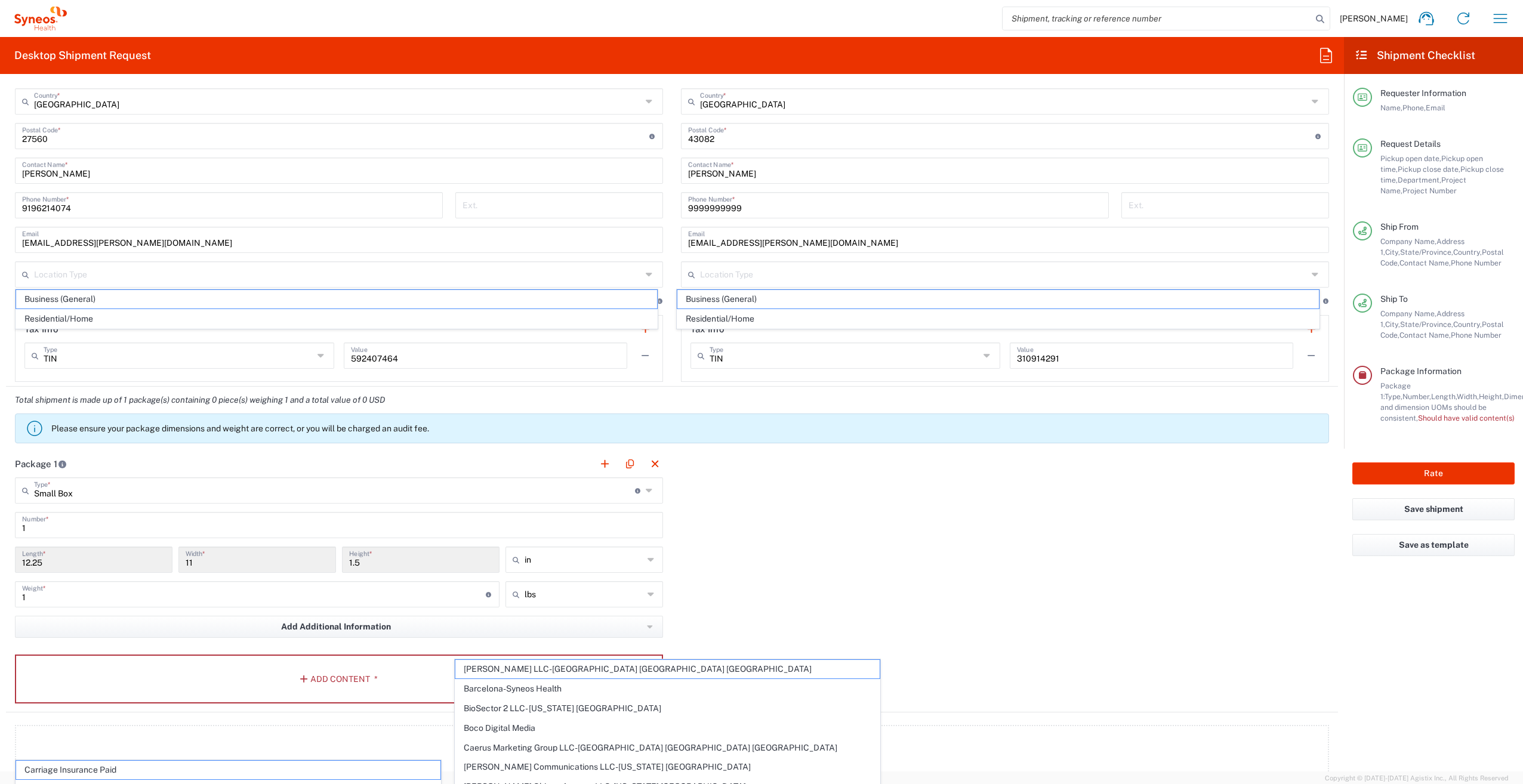
scroll to position [795, 0]
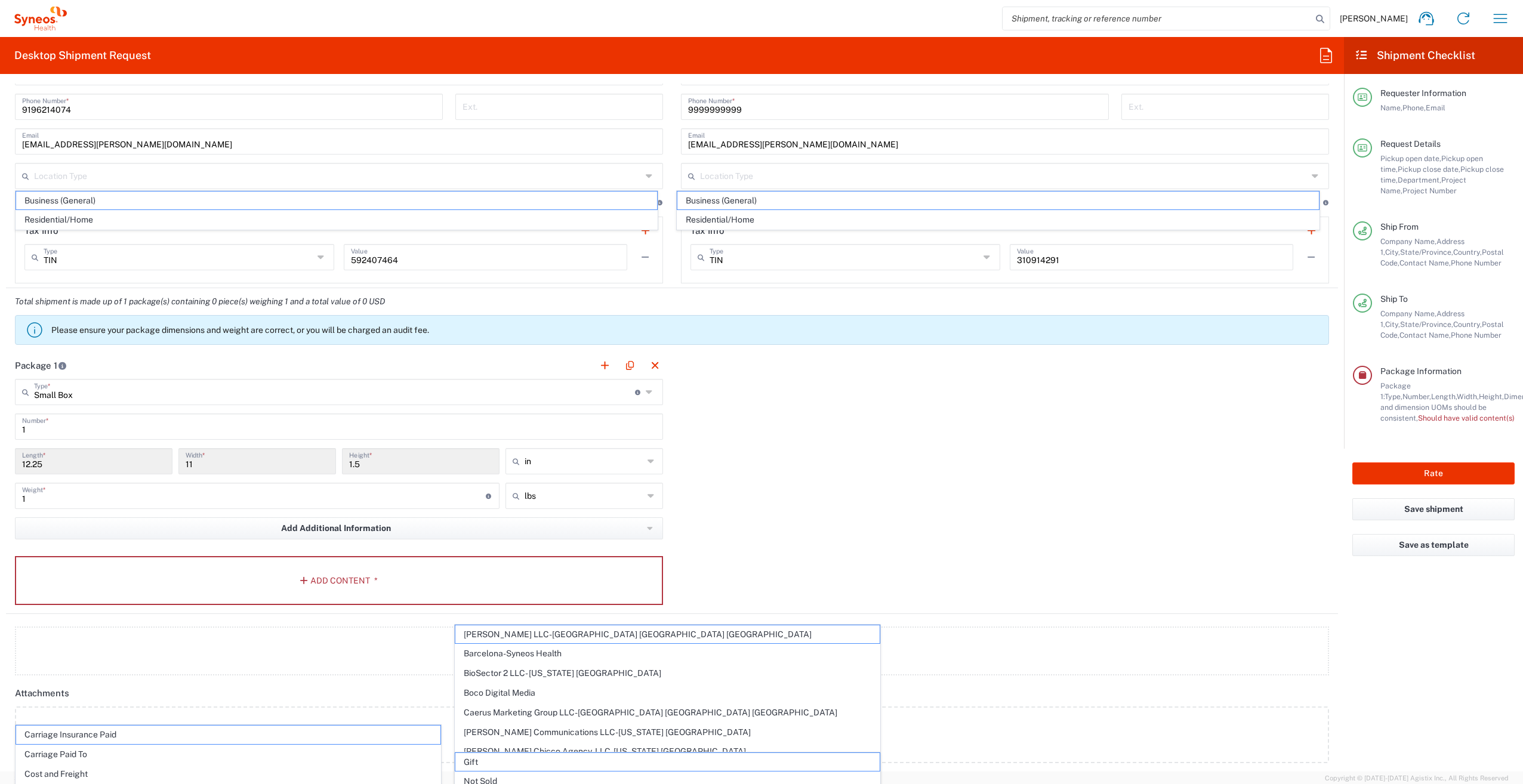
click at [997, 475] on div "Package 1 Small Box Type * Material used to package goods Envelope Large Box Me…" at bounding box center [672, 483] width 1332 height 262
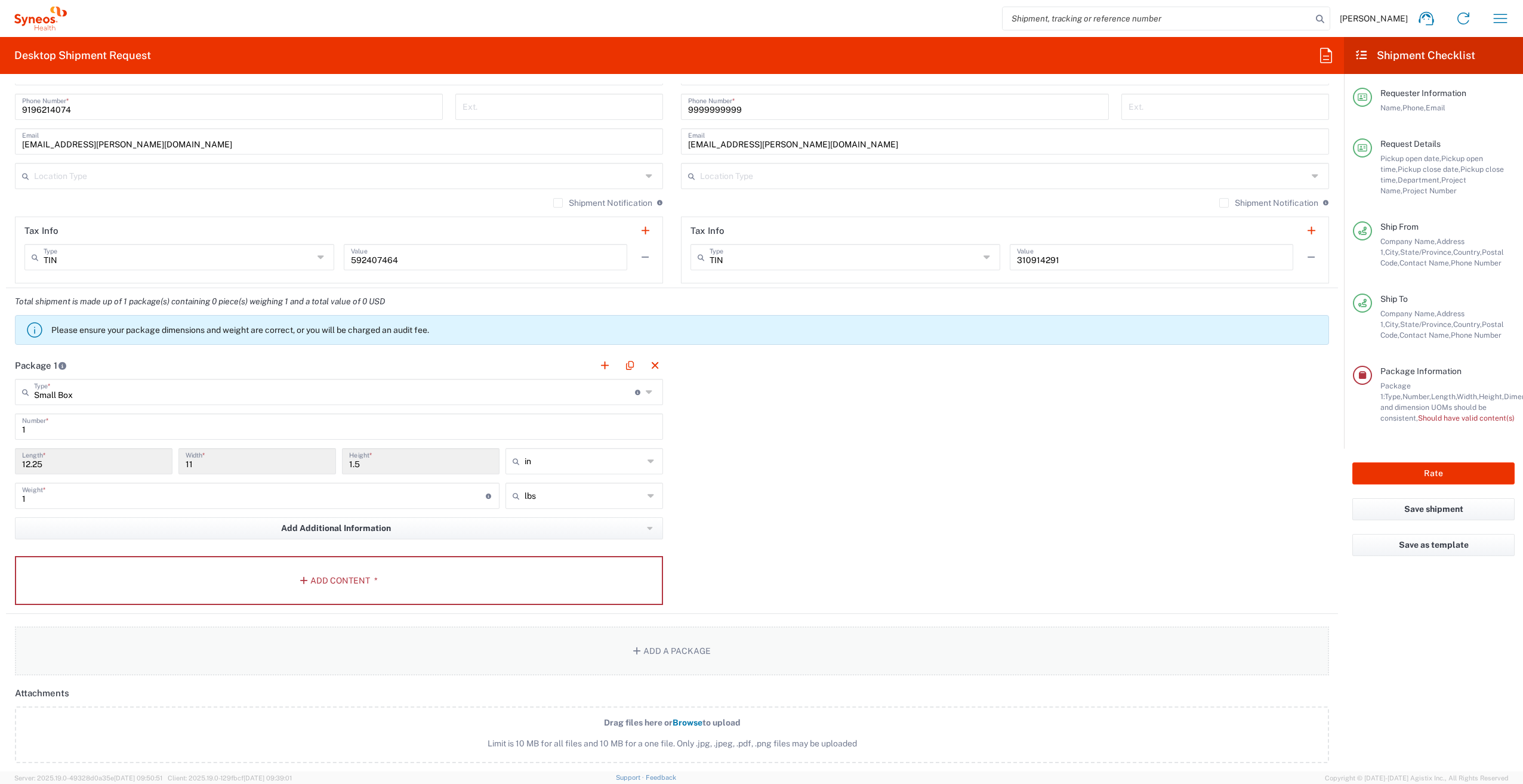
scroll to position [994, 0]
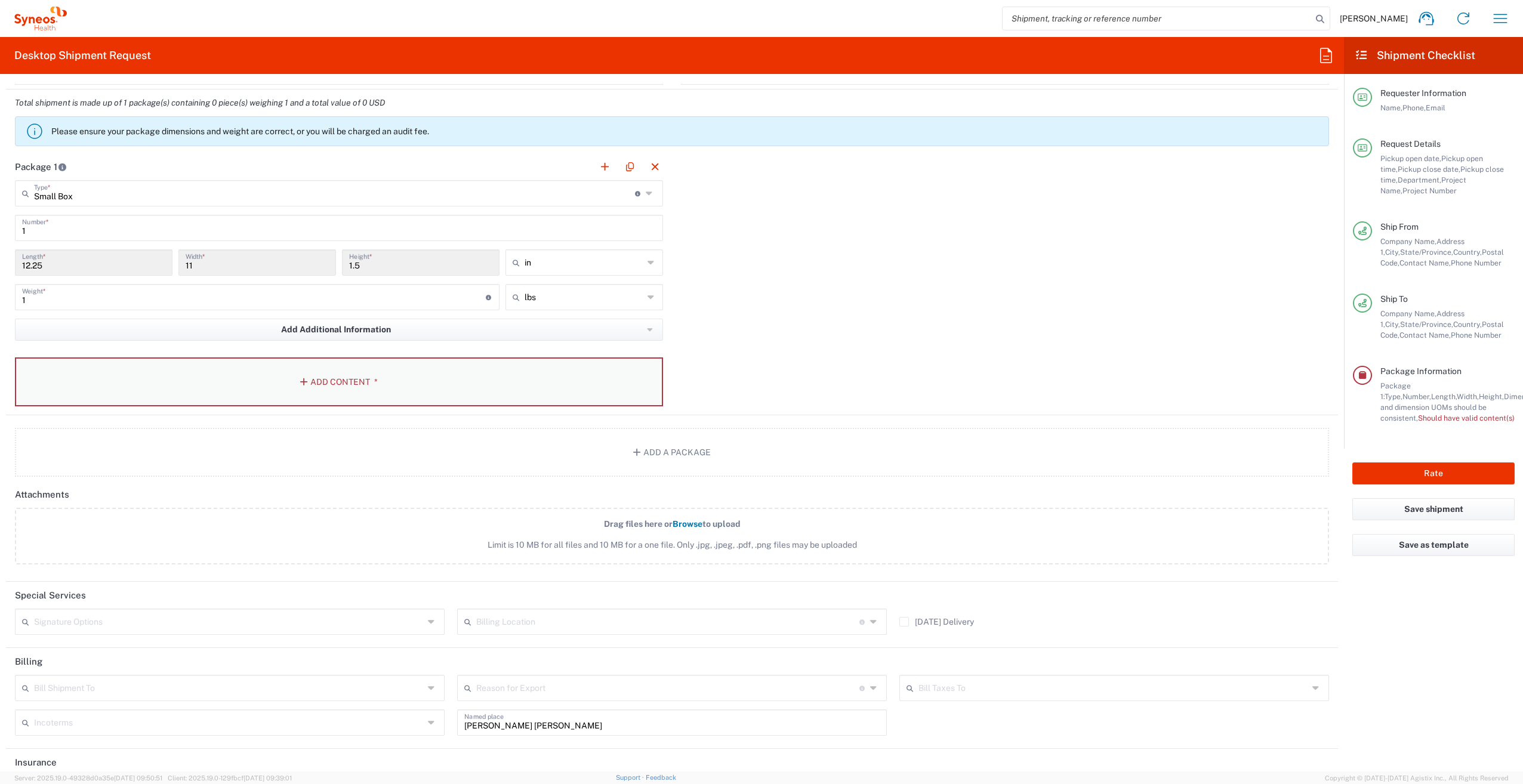
click at [574, 381] on button "Add Content *" at bounding box center [338, 382] width 648 height 49
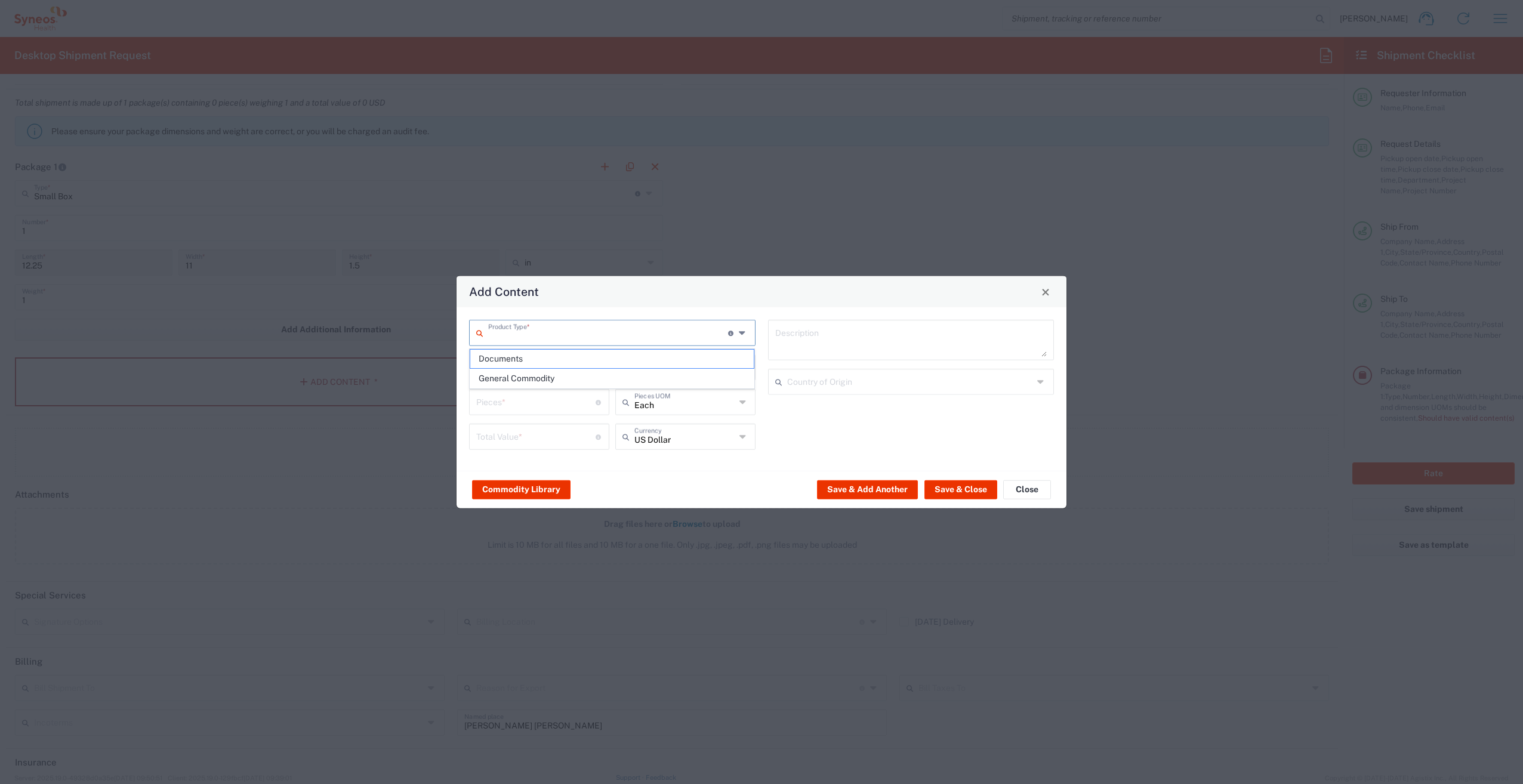
click at [615, 339] on input "text" at bounding box center [607, 332] width 240 height 21
click at [607, 374] on span "General Commodity" at bounding box center [612, 378] width 284 height 18
type input "General Commodity"
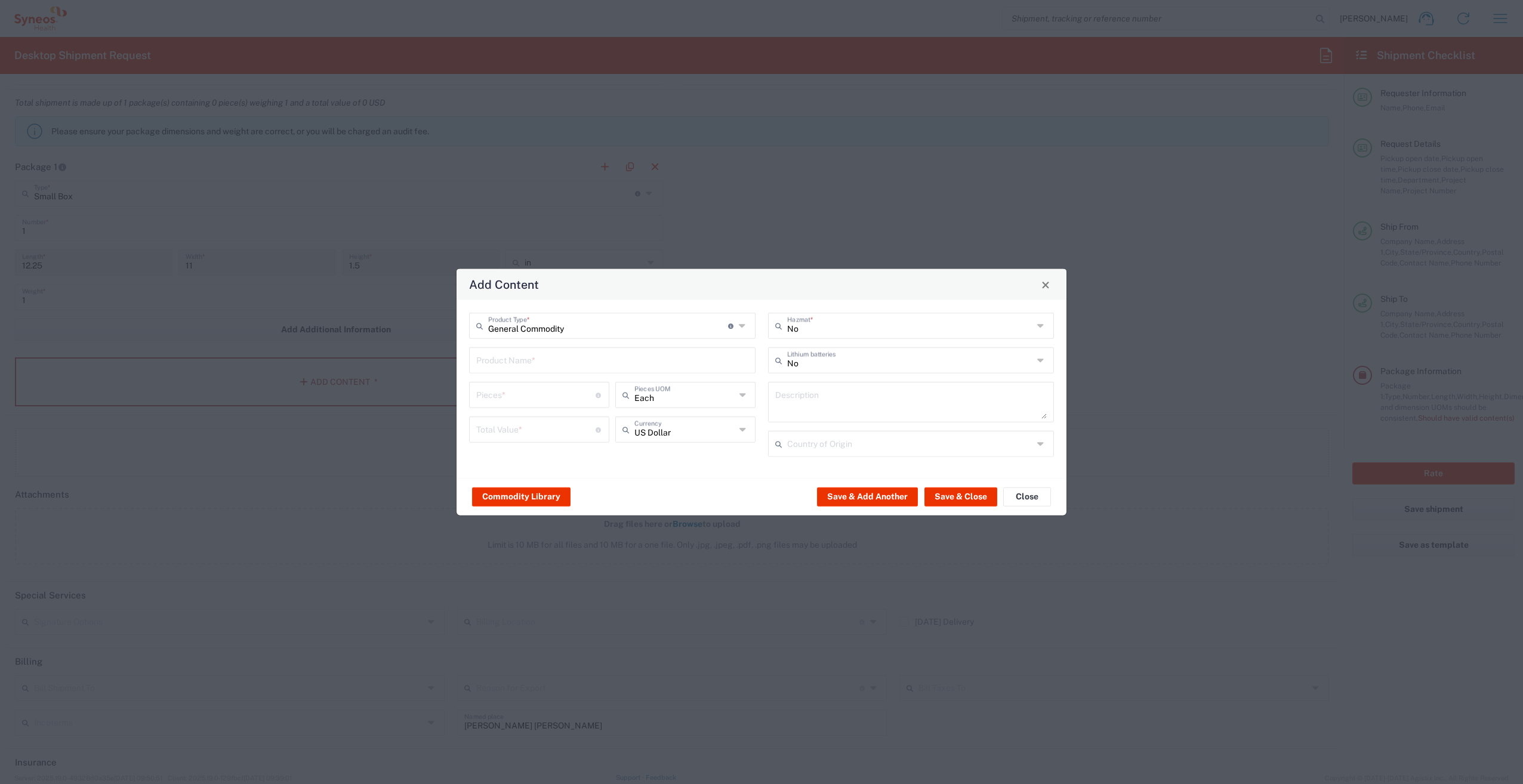
click at [611, 363] on input "text" at bounding box center [612, 359] width 272 height 21
type input "USB Hub"
click at [613, 388] on div "USB Hub" at bounding box center [612, 388] width 284 height 20
type textarea "USB-C Docking Station HDMI 4K"
type input "[GEOGRAPHIC_DATA]"
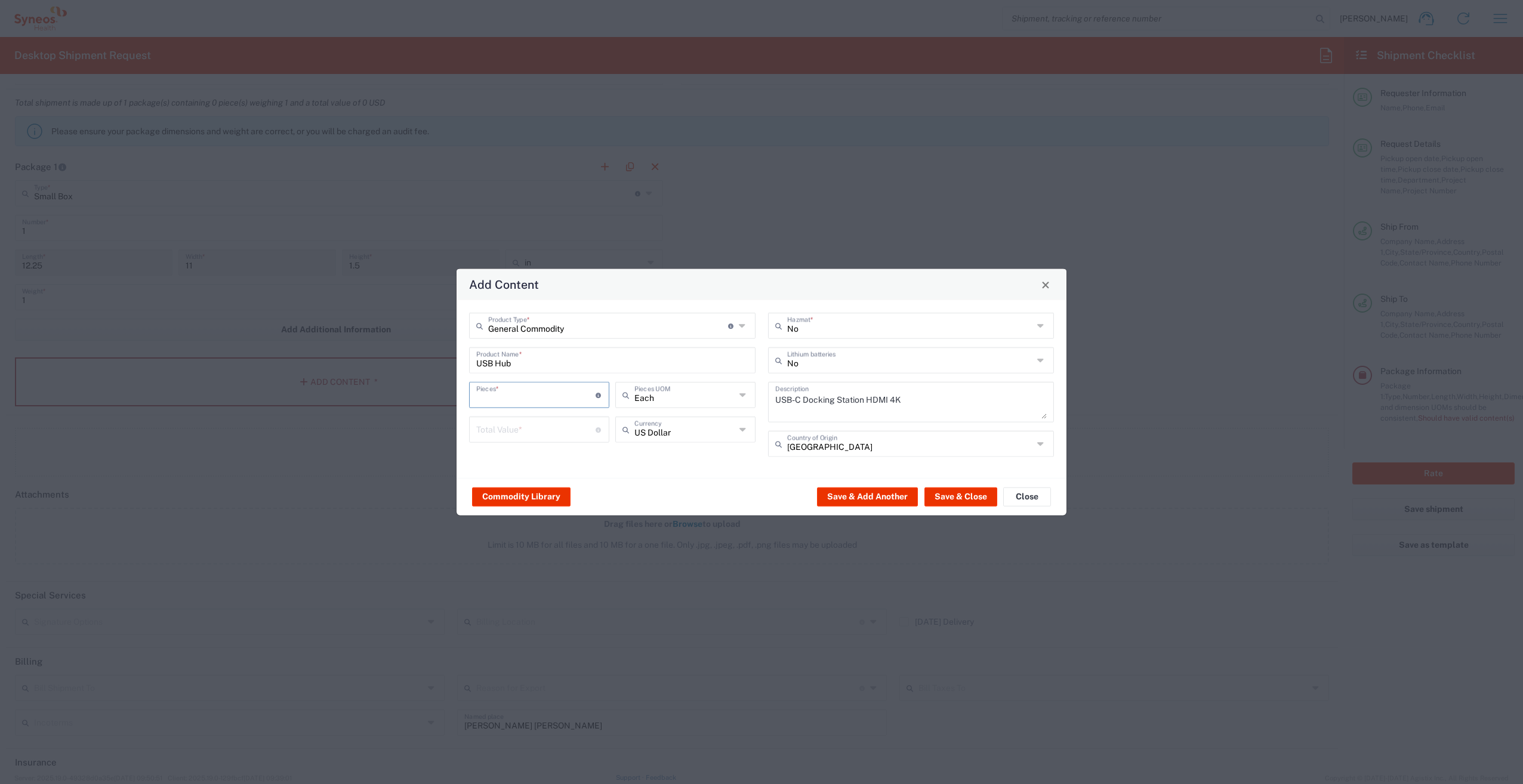
click at [562, 395] on input "number" at bounding box center [536, 394] width 119 height 21
type input "2"
click at [556, 429] on input "number" at bounding box center [536, 428] width 119 height 21
type input "200"
click at [945, 492] on button "Save & Close" at bounding box center [960, 496] width 73 height 19
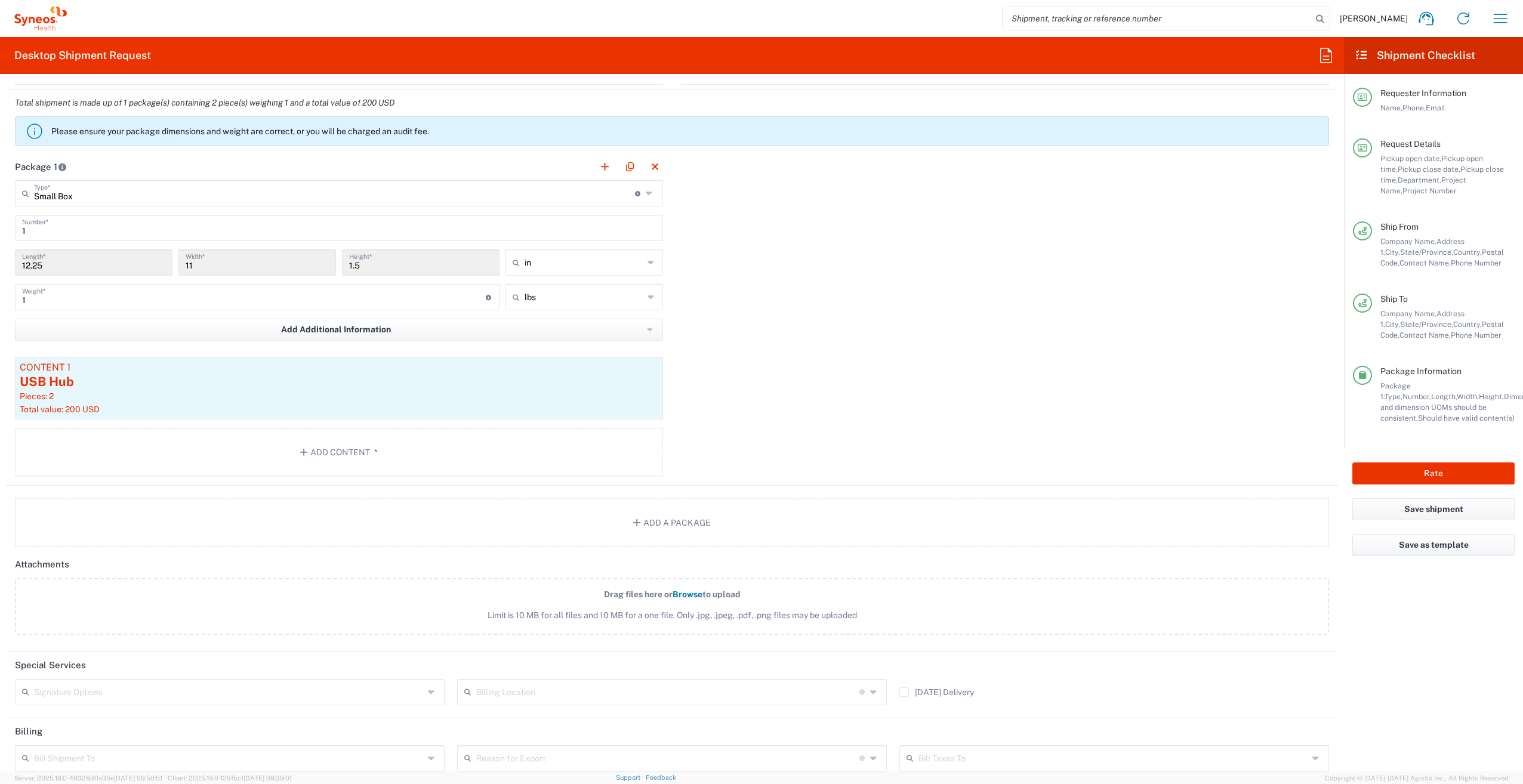
scroll to position [1115, 0]
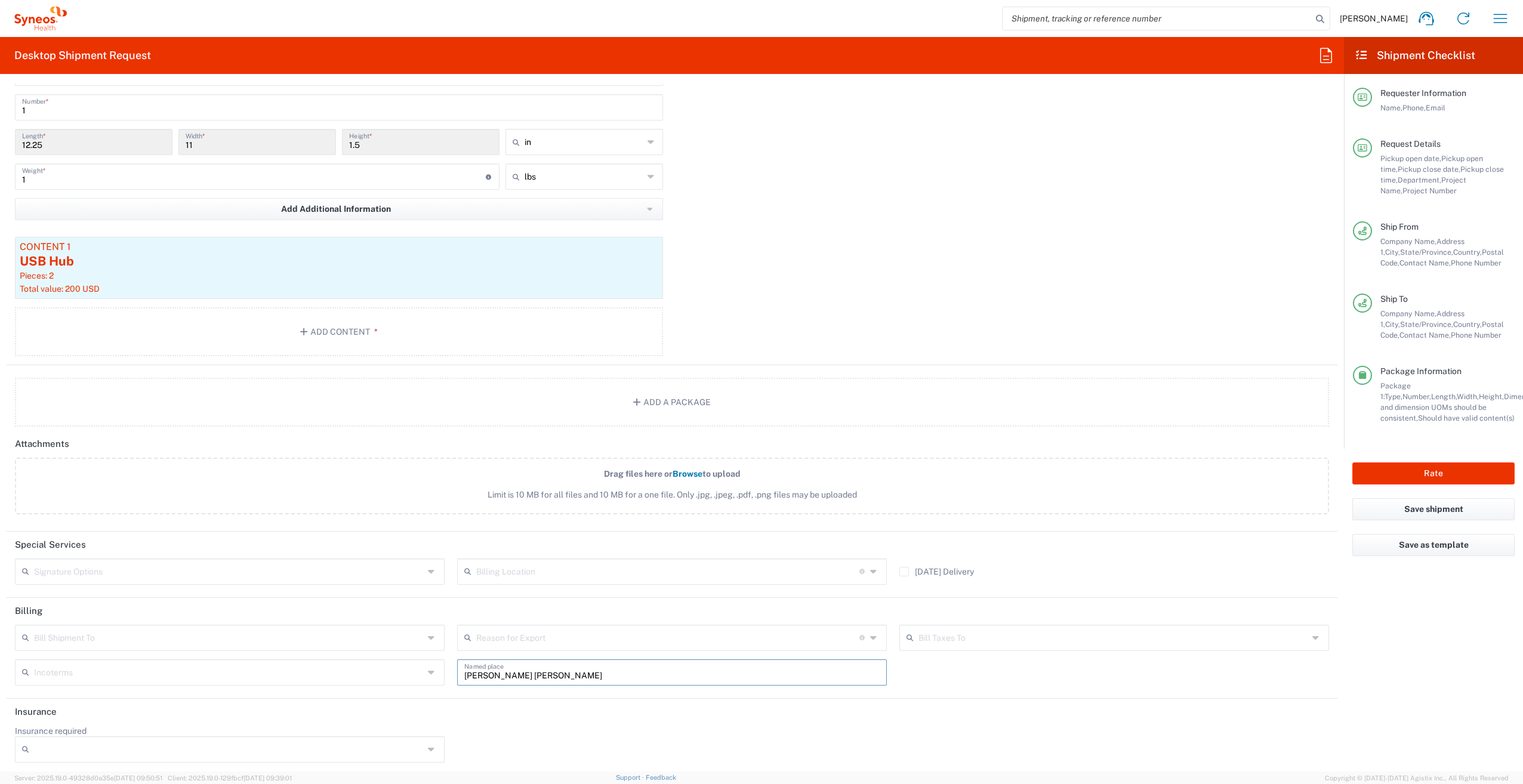
drag, startPoint x: 630, startPoint y: 664, endPoint x: 457, endPoint y: 652, distance: 173.4
click at [457, 659] on div "[PERSON_NAME] [PERSON_NAME] Named place" at bounding box center [672, 672] width 430 height 26
click at [1107, 678] on div "Bill Shipment To Recipient Account Sender/Shipper Third Party Account Reason fo…" at bounding box center [672, 659] width 1326 height 69
click at [1411, 474] on button "Rate" at bounding box center [1433, 473] width 162 height 22
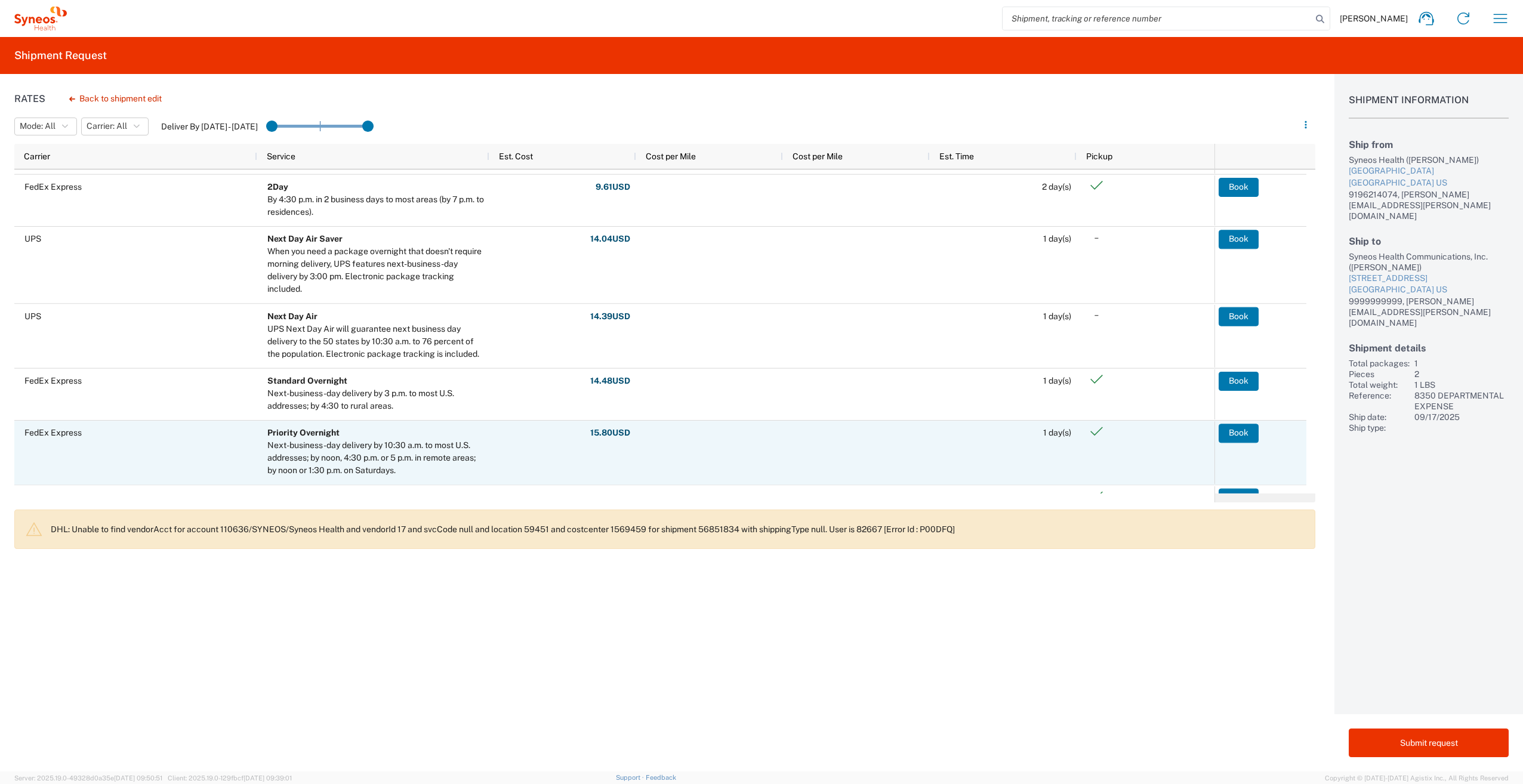
scroll to position [172, 0]
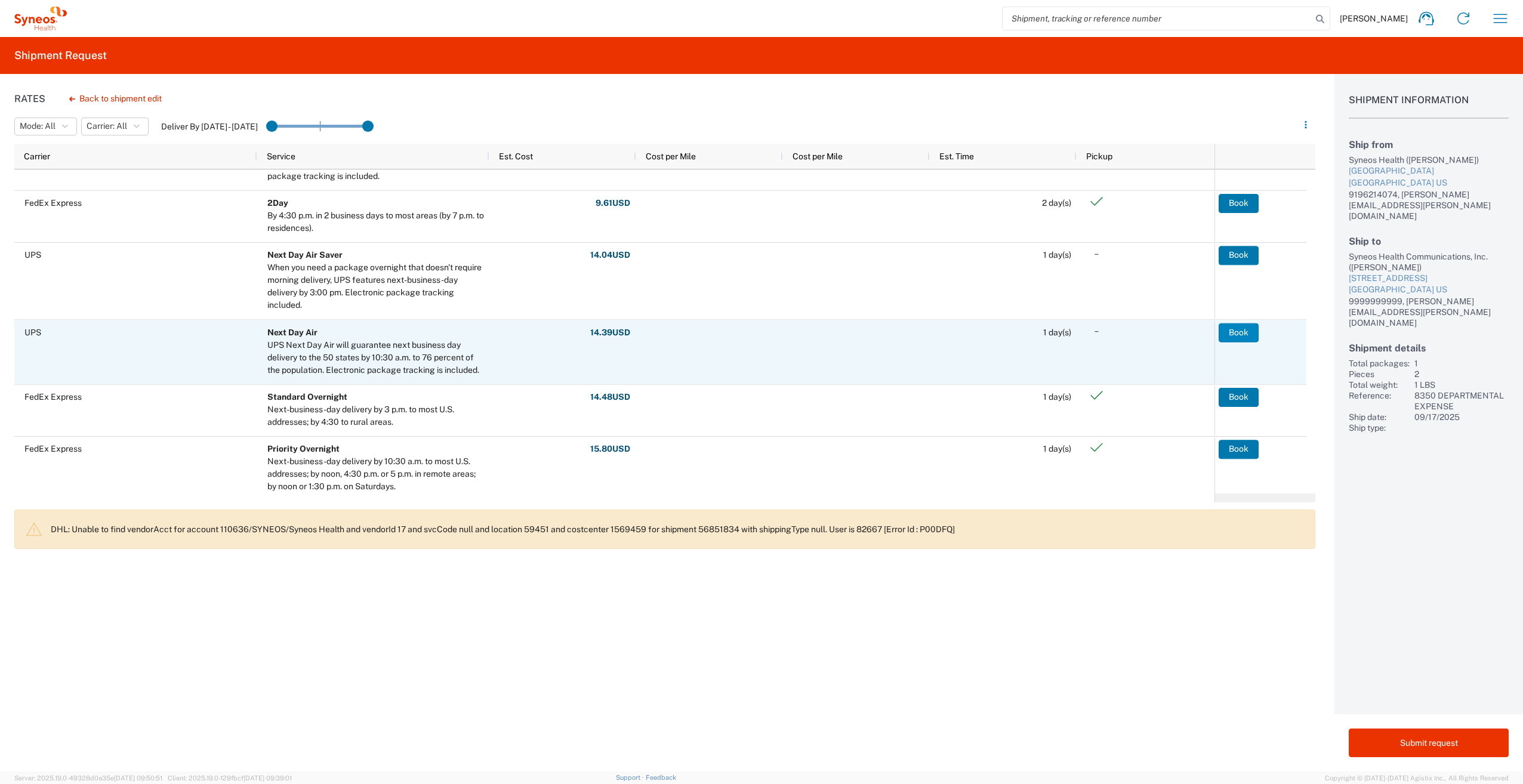
click at [1245, 331] on button "Book" at bounding box center [1238, 332] width 40 height 19
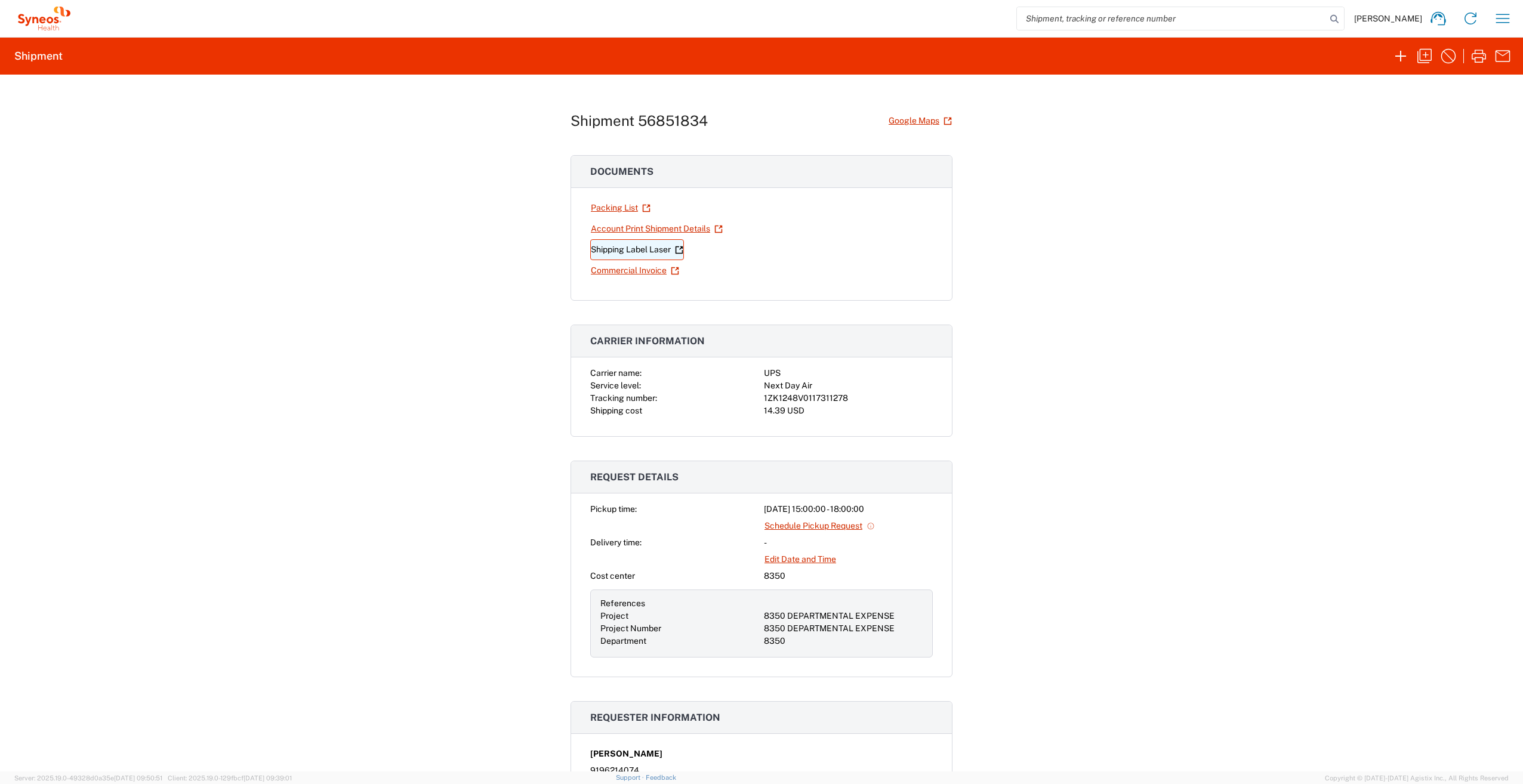
click at [648, 250] on link "Shipping Label Laser" at bounding box center [637, 250] width 93 height 21
